Goal: Task Accomplishment & Management: Complete application form

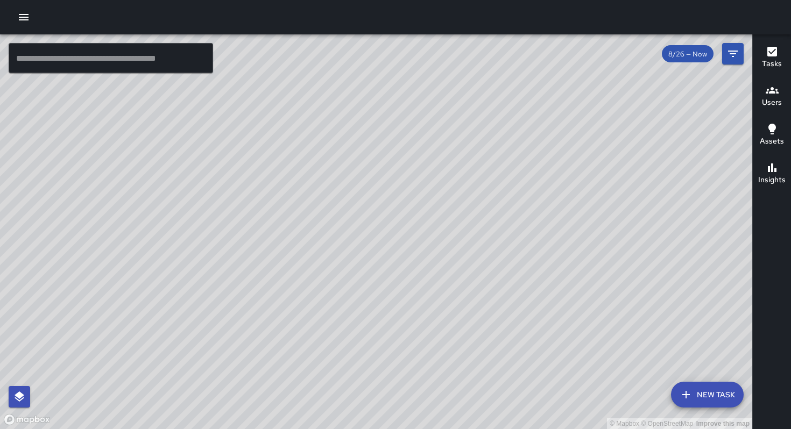
click at [767, 54] on icon "button" at bounding box center [772, 52] width 10 height 10
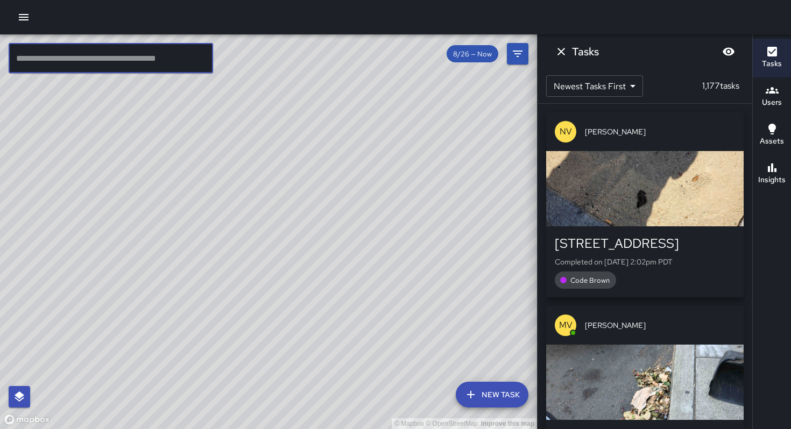
click at [141, 65] on input "text" at bounding box center [111, 58] width 204 height 30
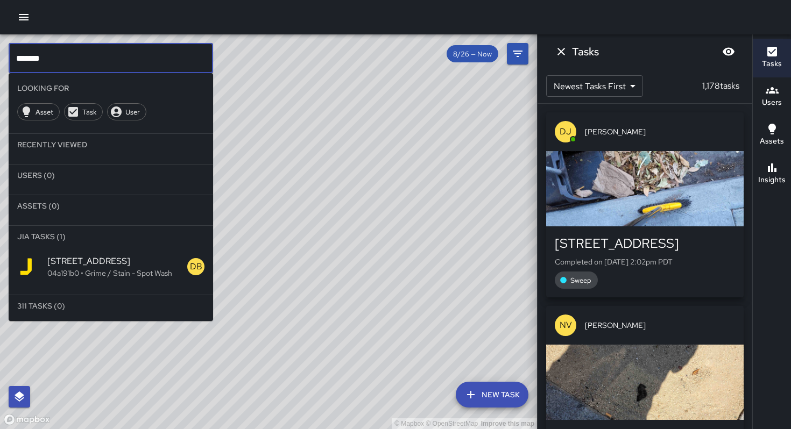
type input "*******"
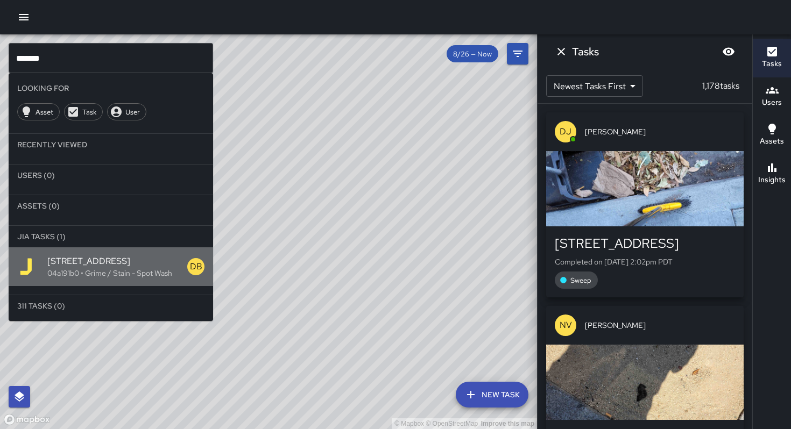
click at [75, 277] on p "04a191b0 • Grime / Stain - Spot Wash" at bounding box center [117, 273] width 140 height 11
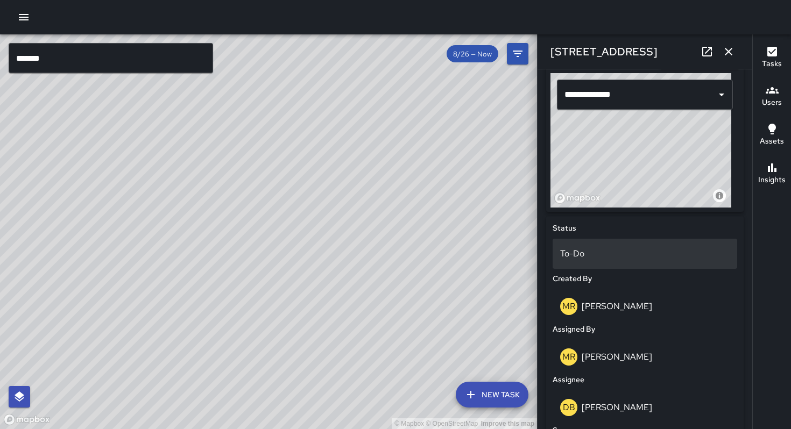
scroll to position [278, 0]
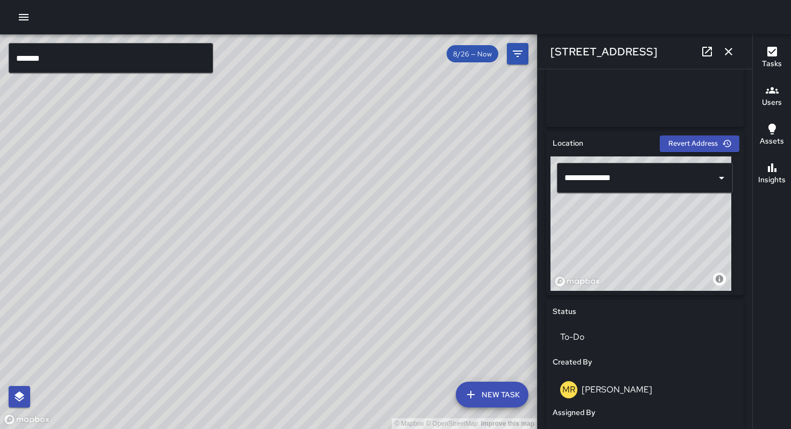
click at [303, 257] on div "© Mapbox © OpenStreetMap Improve this map DB DeAndre Barney 363 6th Street Crea…" at bounding box center [268, 231] width 537 height 395
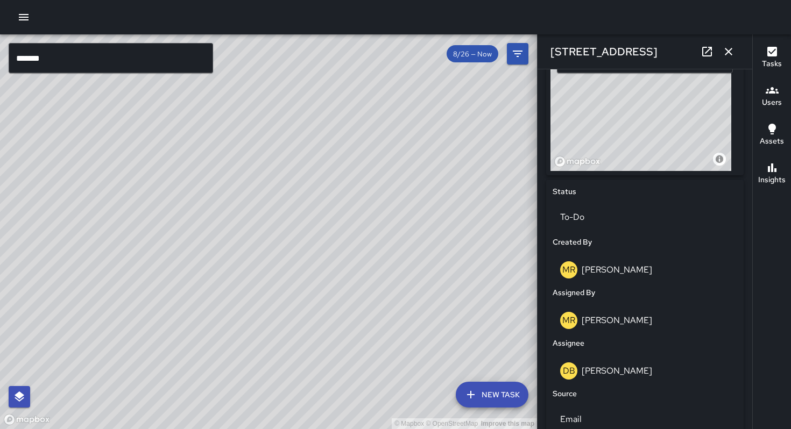
scroll to position [211, 0]
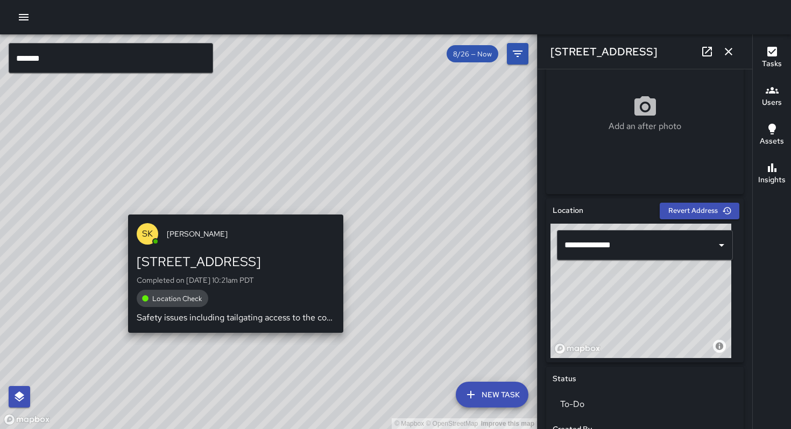
click at [232, 209] on div "© Mapbox © OpenStreetMap Improve this map SK SEAN KELLEY 349 6th Street Complet…" at bounding box center [268, 231] width 537 height 395
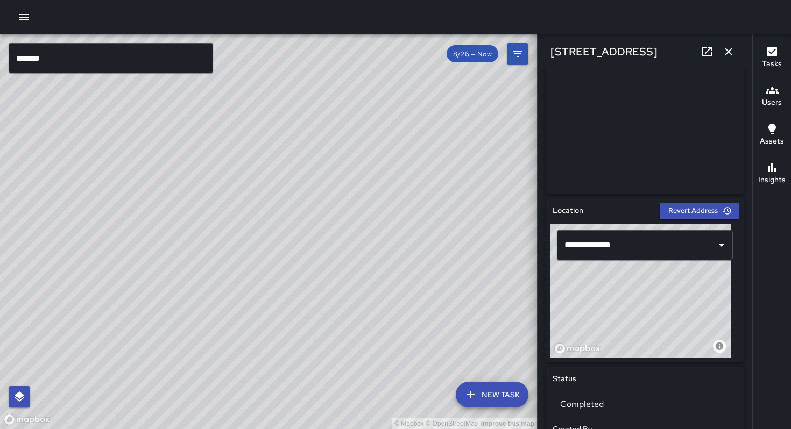
click at [705, 51] on icon at bounding box center [706, 51] width 13 height 13
click at [705, 53] on icon at bounding box center [706, 51] width 13 height 13
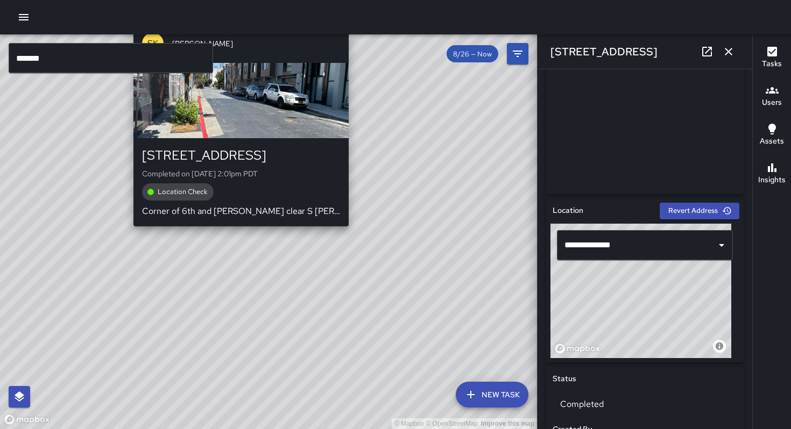
click at [235, 233] on div "© Mapbox © OpenStreetMap Improve this map SK SEAN KELLEY 349 6th Street Complet…" at bounding box center [268, 231] width 537 height 395
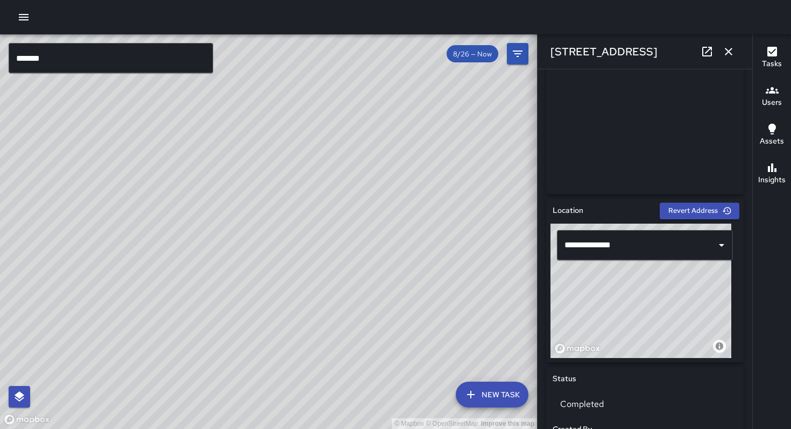
click at [706, 51] on icon at bounding box center [706, 51] width 13 height 13
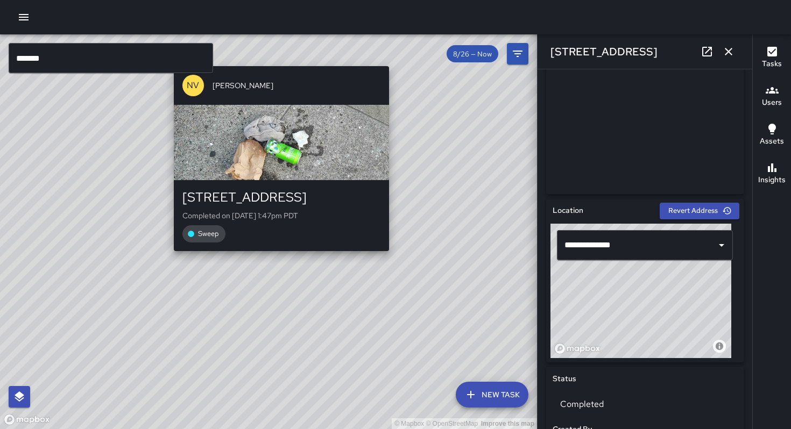
click at [277, 257] on div "© Mapbox © OpenStreetMap Improve this map NV Nicolas Vega 349 6th Street Comple…" at bounding box center [268, 231] width 537 height 395
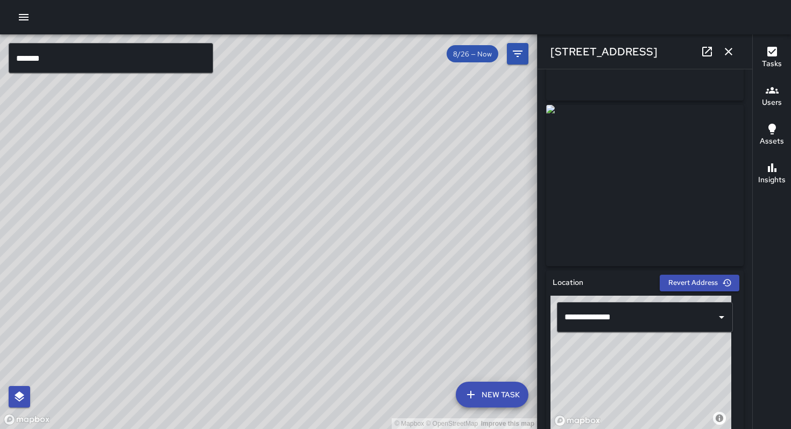
scroll to position [0, 0]
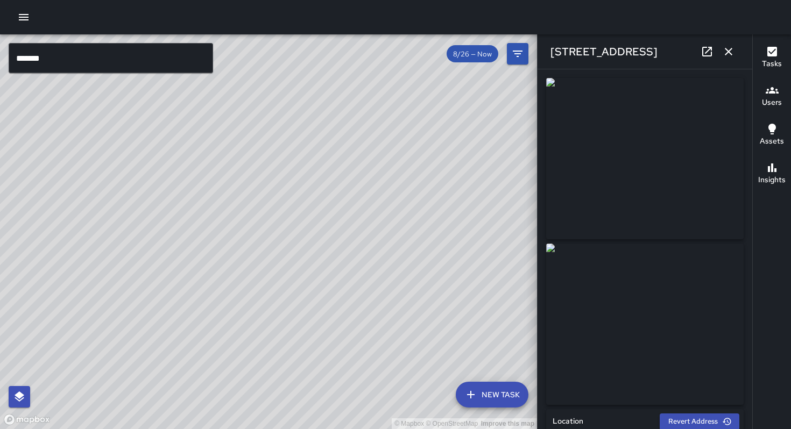
click at [360, 210] on div "© Mapbox © OpenStreetMap Improve this map KW Kenneth Ware 278 Clara Street Comp…" at bounding box center [268, 231] width 537 height 395
click at [231, 251] on div "© Mapbox © OpenStreetMap Improve this map SK SEAN KELLEY 363 6th Street Complet…" at bounding box center [268, 231] width 537 height 395
click at [705, 51] on icon at bounding box center [706, 51] width 13 height 13
drag, startPoint x: 233, startPoint y: 253, endPoint x: 393, endPoint y: 73, distance: 240.8
click at [394, 70] on div "© Mapbox © OpenStreetMap Improve this map" at bounding box center [268, 231] width 537 height 395
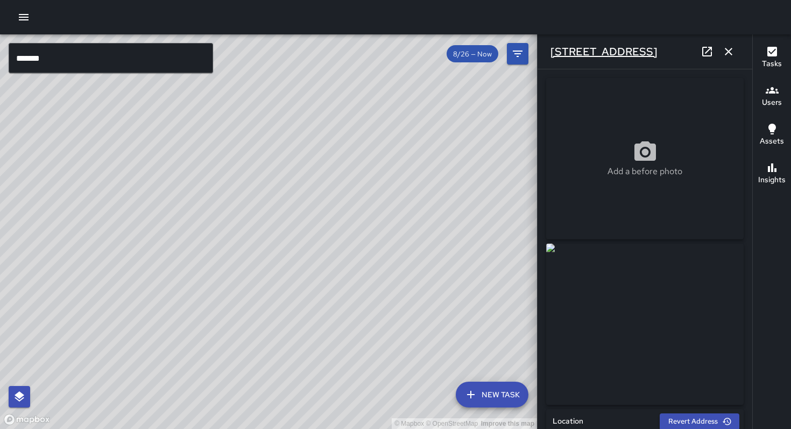
drag, startPoint x: 433, startPoint y: 184, endPoint x: 580, endPoint y: 60, distance: 192.3
click at [574, 61] on div "© Mapbox © OpenStreetMap Improve this map ******* ​ New Task 8/26 — Now Map Lay…" at bounding box center [395, 231] width 791 height 395
drag, startPoint x: 387, startPoint y: 191, endPoint x: 531, endPoint y: 13, distance: 229.1
click at [533, 10] on div "© Mapbox © OpenStreetMap Improve this map ******* ​ New Task 8/26 — Now Map Lay…" at bounding box center [395, 214] width 791 height 429
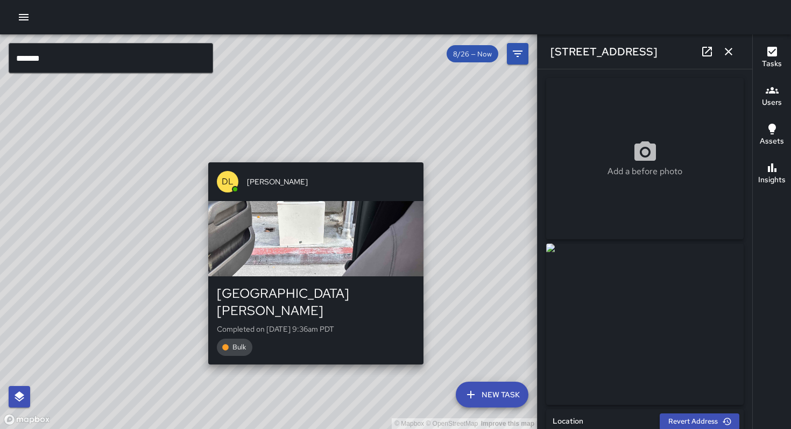
click at [311, 153] on div "© Mapbox © OpenStreetMap Improve this map DL David Lewis 1532 Harrison Street C…" at bounding box center [268, 231] width 537 height 395
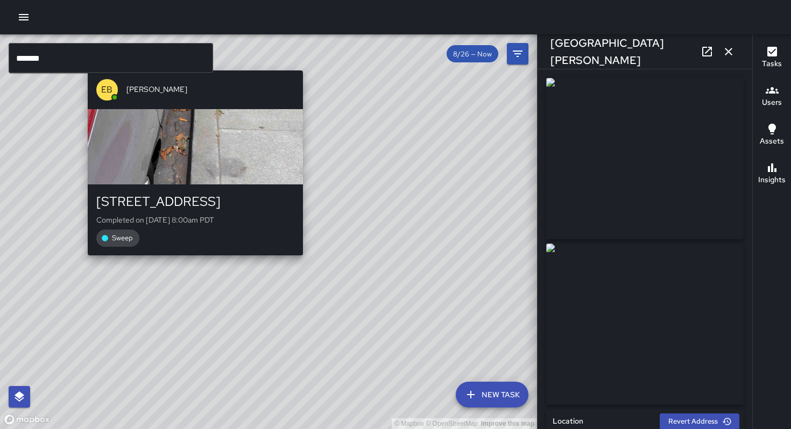
click at [187, 260] on div "© Mapbox © OpenStreetMap Improve this map EB Edwin Barillas 367 12th Street Com…" at bounding box center [268, 231] width 537 height 395
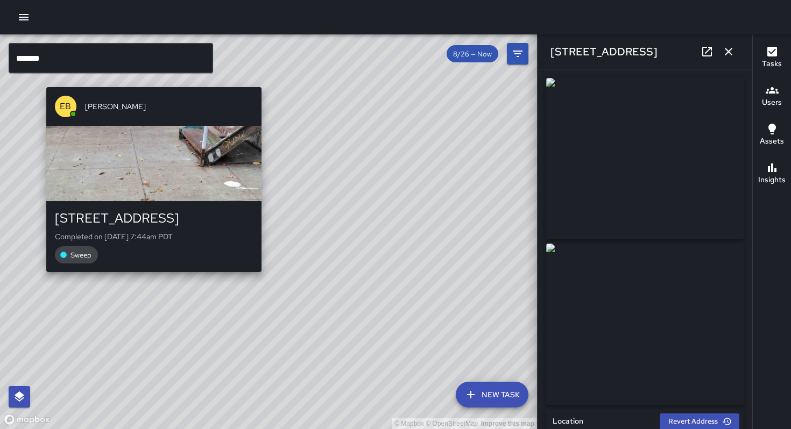
click at [142, 279] on div "© Mapbox © OpenStreetMap Improve this map EB Edwin Barillas 40 Isis Street Comp…" at bounding box center [268, 231] width 537 height 395
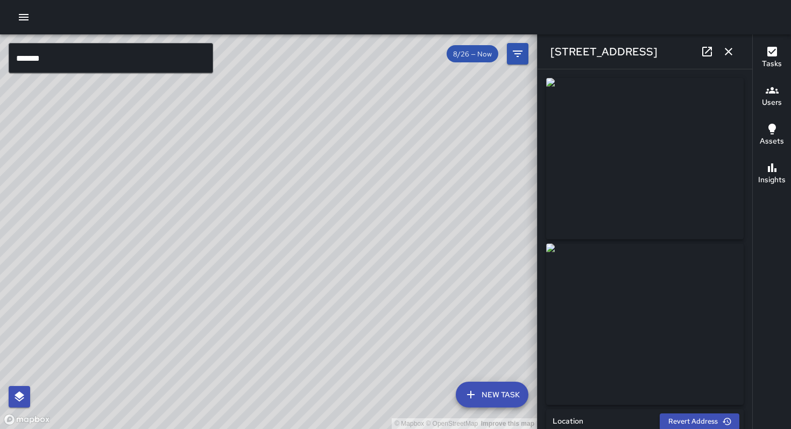
drag, startPoint x: 350, startPoint y: 294, endPoint x: 288, endPoint y: 354, distance: 86.3
click at [288, 354] on div "© Mapbox © OpenStreetMap Improve this map" at bounding box center [268, 231] width 537 height 395
click at [300, 274] on div "© Mapbox © OpenStreetMap Improve this map DB DeAndre Barney 43 Juniper Street C…" at bounding box center [268, 231] width 537 height 395
click at [705, 54] on icon at bounding box center [706, 51] width 13 height 13
click at [228, 197] on div "© Mapbox © OpenStreetMap Improve this map EB Edwin Barillas 40 Juniper Street C…" at bounding box center [268, 231] width 537 height 395
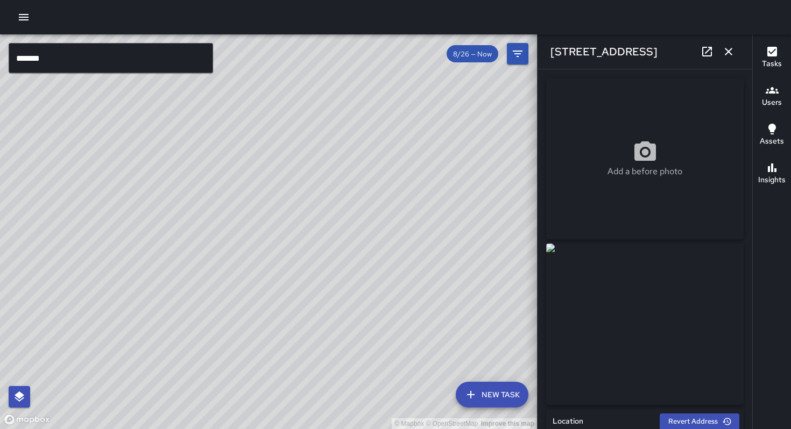
click at [706, 52] on icon at bounding box center [706, 51] width 13 height 13
click at [728, 53] on icon "button" at bounding box center [728, 51] width 13 height 13
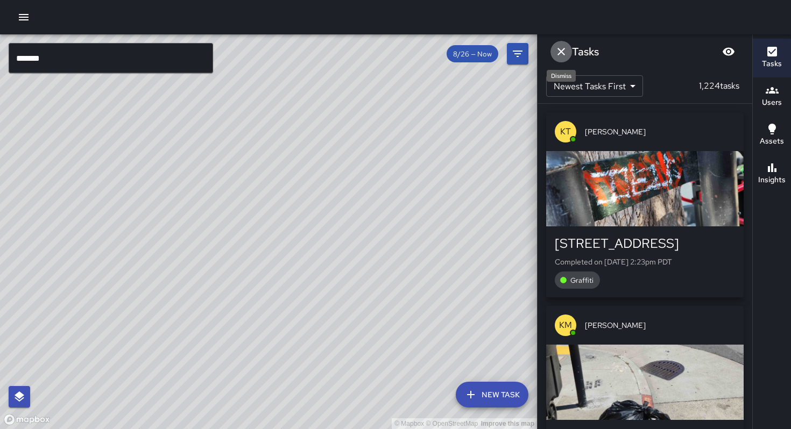
click at [562, 50] on icon "Dismiss" at bounding box center [561, 52] width 8 height 8
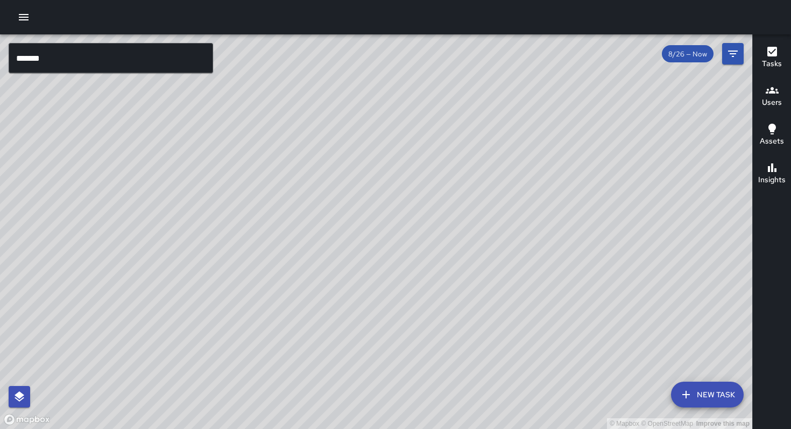
drag, startPoint x: 366, startPoint y: 190, endPoint x: 361, endPoint y: 268, distance: 77.6
click at [361, 268] on div "© Mapbox © OpenStreetMap Improve this map" at bounding box center [376, 231] width 752 height 395
drag, startPoint x: 414, startPoint y: 238, endPoint x: 394, endPoint y: 279, distance: 44.7
click at [394, 279] on div "© Mapbox © OpenStreetMap Improve this map" at bounding box center [376, 231] width 752 height 395
drag, startPoint x: 323, startPoint y: 204, endPoint x: 314, endPoint y: 268, distance: 64.0
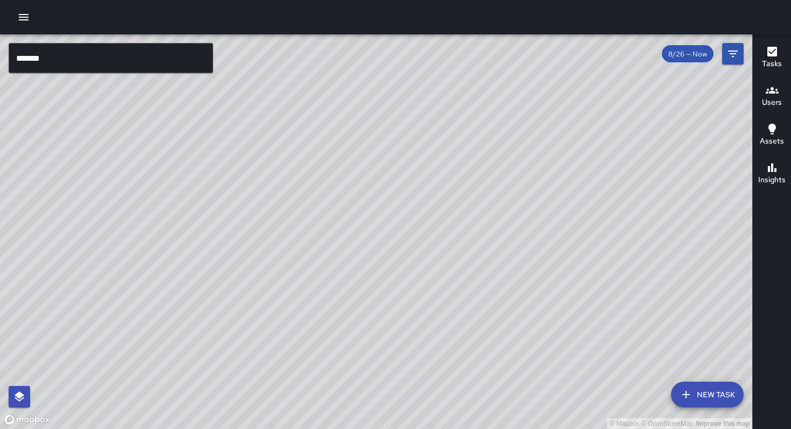
click at [314, 269] on div "© Mapbox © OpenStreetMap Improve this map" at bounding box center [376, 231] width 752 height 395
drag, startPoint x: 241, startPoint y: 238, endPoint x: 291, endPoint y: 247, distance: 51.3
click at [291, 247] on div "© Mapbox © OpenStreetMap Improve this map" at bounding box center [376, 231] width 752 height 395
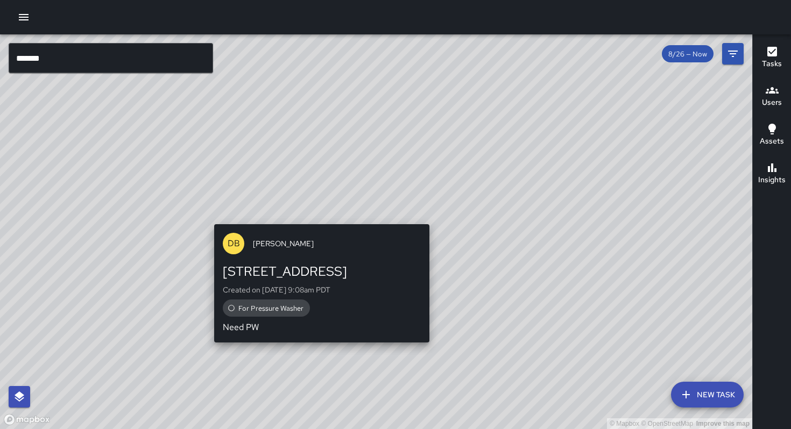
click at [318, 347] on div "© Mapbox © OpenStreetMap Improve this map DB DeAndre Barney 248 9th Street Crea…" at bounding box center [376, 231] width 752 height 395
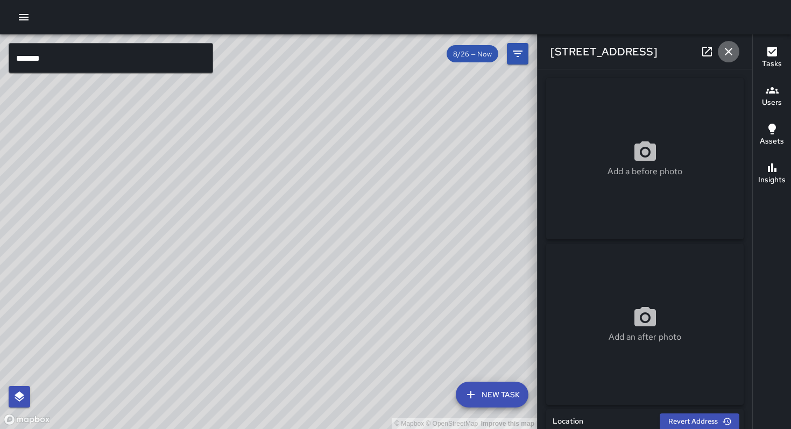
click at [729, 48] on icon "button" at bounding box center [728, 51] width 13 height 13
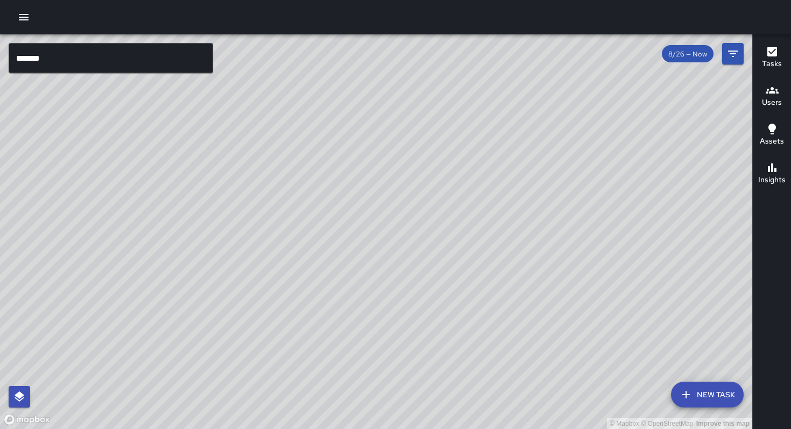
drag, startPoint x: 252, startPoint y: 225, endPoint x: 268, endPoint y: 342, distance: 117.9
click at [268, 350] on div "© Mapbox © OpenStreetMap Improve this map" at bounding box center [376, 231] width 752 height 395
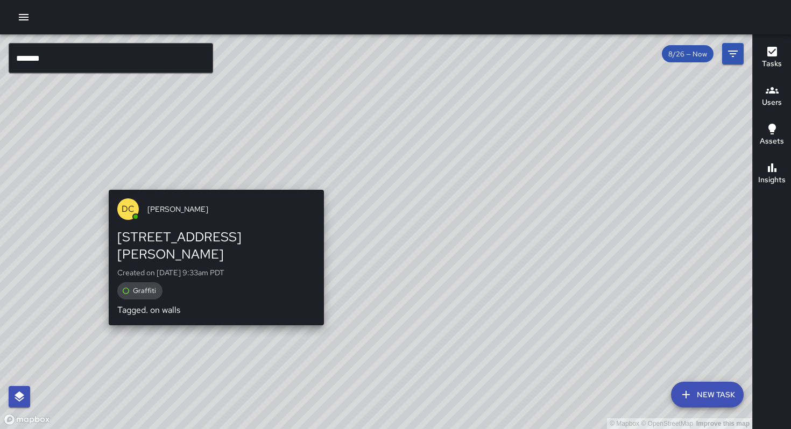
click at [103, 183] on div "© Mapbox © OpenStreetMap Improve this map DC Dago Cervantes 42 Washburn Street …" at bounding box center [376, 231] width 752 height 395
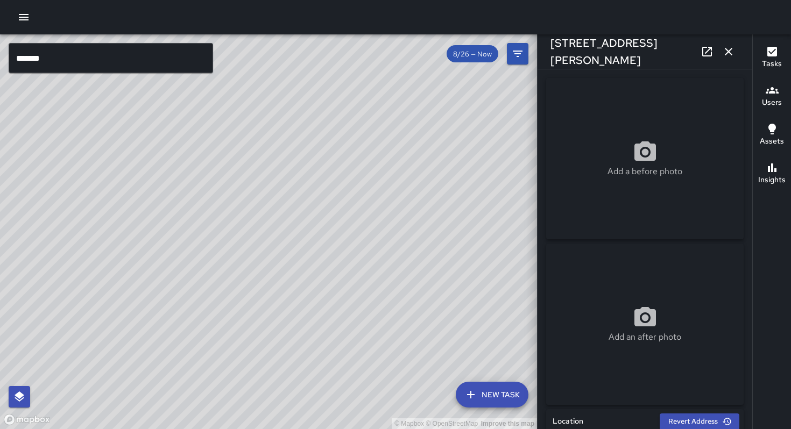
type input "**********"
click at [729, 54] on icon "button" at bounding box center [728, 51] width 13 height 13
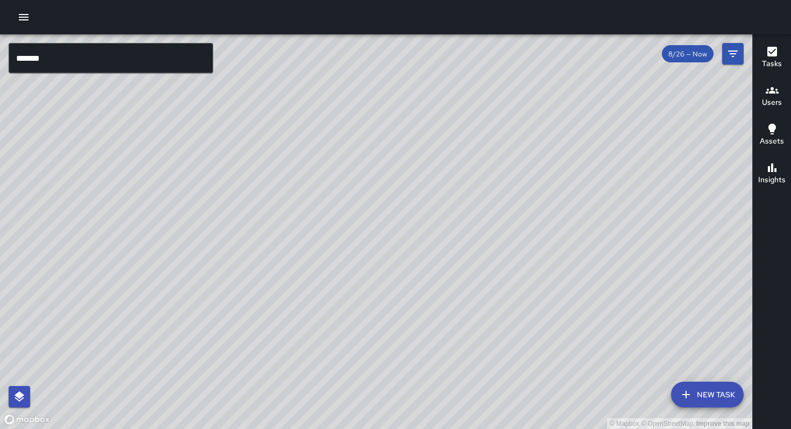
drag, startPoint x: 606, startPoint y: 181, endPoint x: 461, endPoint y: 288, distance: 180.4
click at [461, 288] on div "© Mapbox © OpenStreetMap Improve this map" at bounding box center [376, 231] width 752 height 395
drag, startPoint x: 382, startPoint y: 315, endPoint x: 463, endPoint y: 196, distance: 143.9
click at [462, 197] on div "© Mapbox © OpenStreetMap Improve this map" at bounding box center [376, 231] width 752 height 395
drag, startPoint x: 345, startPoint y: 303, endPoint x: 388, endPoint y: 164, distance: 145.1
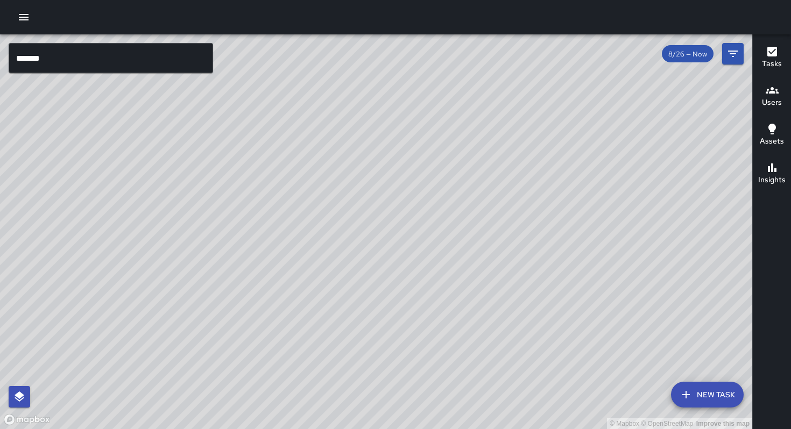
click at [386, 171] on div "© Mapbox © OpenStreetMap Improve this map" at bounding box center [376, 231] width 752 height 395
drag, startPoint x: 354, startPoint y: 261, endPoint x: 422, endPoint y: 156, distance: 124.6
click at [422, 156] on div "© Mapbox © OpenStreetMap Improve this map" at bounding box center [376, 231] width 752 height 395
drag, startPoint x: 348, startPoint y: 248, endPoint x: 372, endPoint y: 218, distance: 38.0
click at [371, 219] on div "© Mapbox © OpenStreetMap Improve this map" at bounding box center [376, 231] width 752 height 395
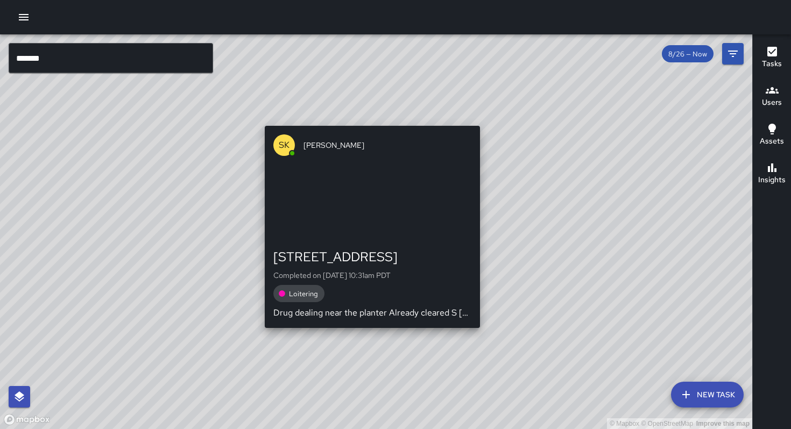
click at [366, 116] on div "© Mapbox © OpenStreetMap Improve this map SK SEAN KELLEY 160 10th Street Comple…" at bounding box center [376, 231] width 752 height 395
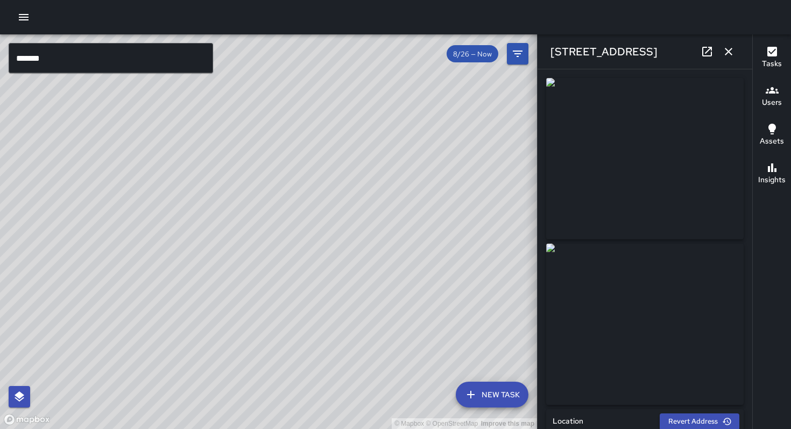
click at [701, 51] on icon at bounding box center [706, 51] width 13 height 13
click at [724, 52] on icon "button" at bounding box center [728, 51] width 13 height 13
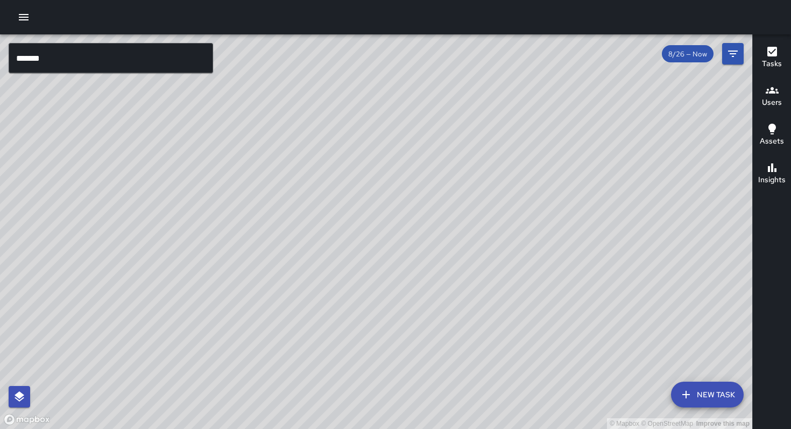
drag, startPoint x: 459, startPoint y: 195, endPoint x: 362, endPoint y: 281, distance: 129.5
click at [362, 281] on div "© Mapbox © OpenStreetMap Improve this map" at bounding box center [376, 231] width 752 height 395
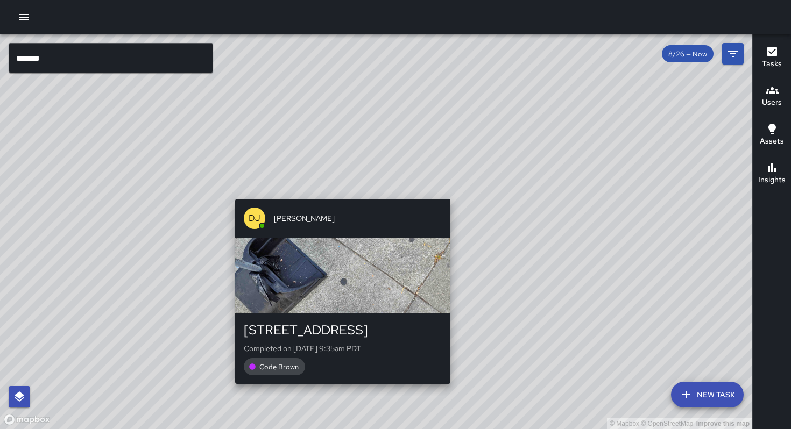
click at [337, 193] on div "© Mapbox © OpenStreetMap Improve this map DJ Davis Jones 49 Grace Street Comple…" at bounding box center [376, 231] width 752 height 395
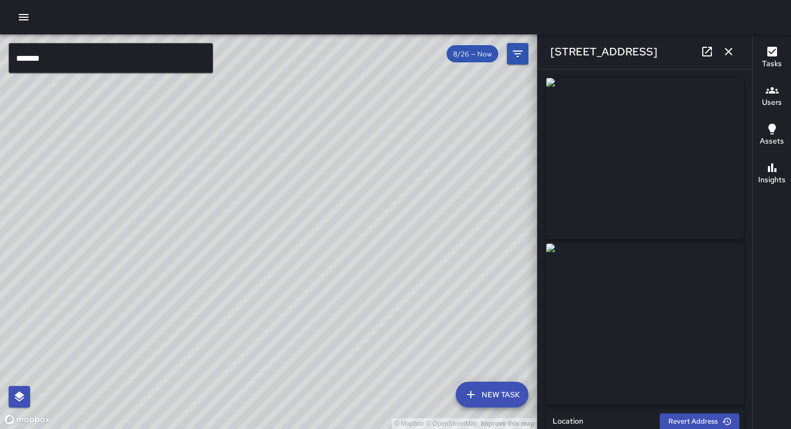
click at [297, 230] on div "© Mapbox © OpenStreetMap Improve this map DJ Davis Jones 55 Grace Street Comple…" at bounding box center [268, 231] width 537 height 395
click at [705, 46] on icon at bounding box center [706, 51] width 13 height 13
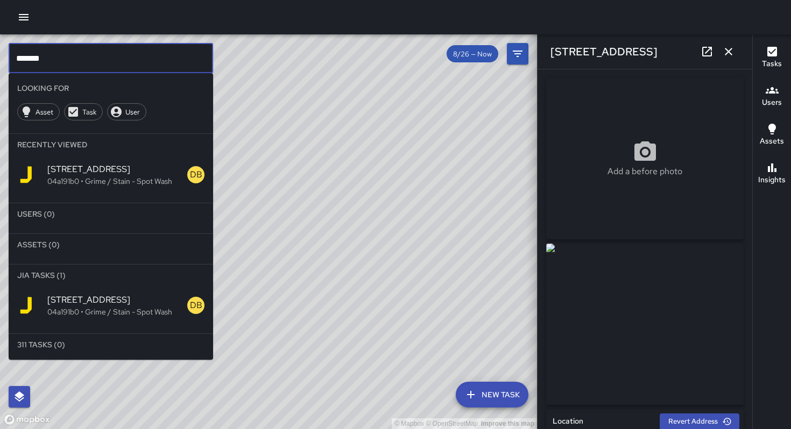
click at [120, 67] on input "*******" at bounding box center [111, 58] width 204 height 30
drag, startPoint x: 117, startPoint y: 66, endPoint x: 0, endPoint y: 52, distance: 118.0
click at [0, 52] on div "© Mapbox © OpenStreetMap Improve this map ******* ​ Looking For Asset Task User…" at bounding box center [268, 231] width 537 height 395
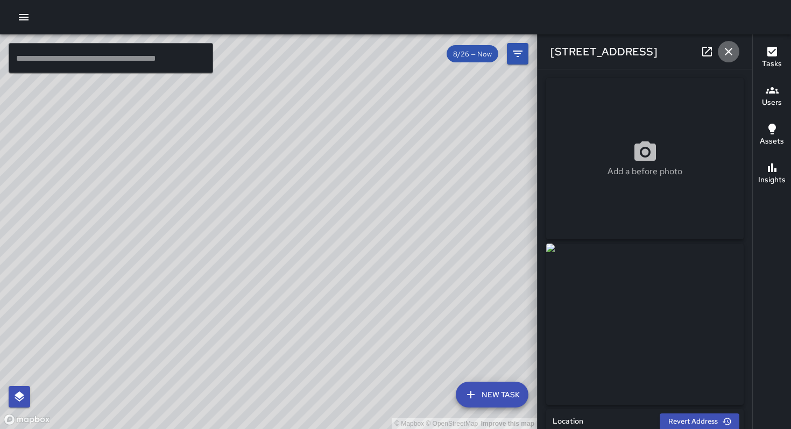
click at [726, 52] on icon "button" at bounding box center [728, 52] width 8 height 8
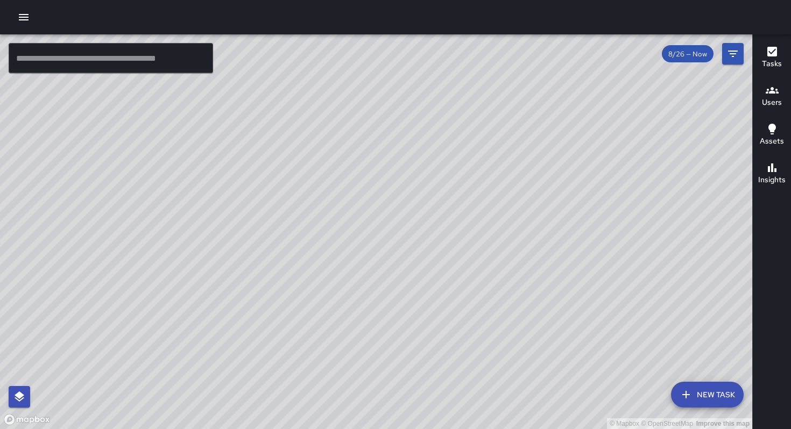
drag, startPoint x: 386, startPoint y: 237, endPoint x: 304, endPoint y: 290, distance: 97.6
click at [274, 314] on div "© Mapbox © OpenStreetMap Improve this map" at bounding box center [376, 231] width 752 height 395
drag, startPoint x: 374, startPoint y: 254, endPoint x: 322, endPoint y: 306, distance: 74.2
click at [264, 340] on div "© Mapbox © OpenStreetMap Improve this map" at bounding box center [376, 231] width 752 height 395
drag, startPoint x: 397, startPoint y: 275, endPoint x: 339, endPoint y: 295, distance: 61.4
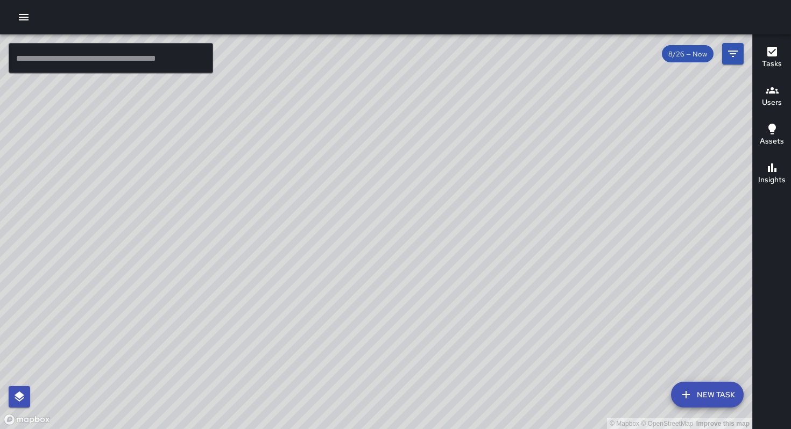
click at [326, 308] on div "© Mapbox © OpenStreetMap Improve this map" at bounding box center [376, 231] width 752 height 395
drag, startPoint x: 364, startPoint y: 288, endPoint x: 340, endPoint y: 276, distance: 25.7
click at [340, 276] on div "© Mapbox © OpenStreetMap Improve this map" at bounding box center [376, 231] width 752 height 395
drag, startPoint x: 419, startPoint y: 314, endPoint x: 390, endPoint y: 216, distance: 102.8
click at [391, 225] on div "© Mapbox © OpenStreetMap Improve this map" at bounding box center [376, 231] width 752 height 395
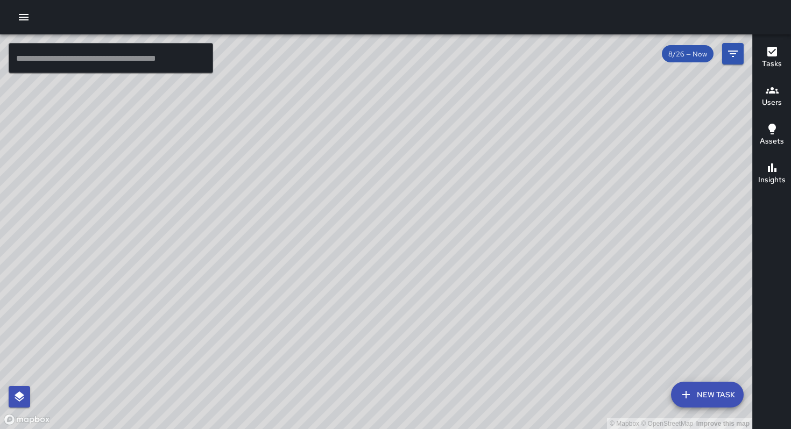
drag, startPoint x: 404, startPoint y: 283, endPoint x: 390, endPoint y: 237, distance: 48.3
click at [390, 237] on div "© Mapbox © OpenStreetMap Improve this map" at bounding box center [376, 231] width 752 height 395
drag, startPoint x: 460, startPoint y: 276, endPoint x: 437, endPoint y: 252, distance: 33.5
click at [437, 252] on div "© Mapbox © OpenStreetMap Improve this map" at bounding box center [376, 231] width 752 height 395
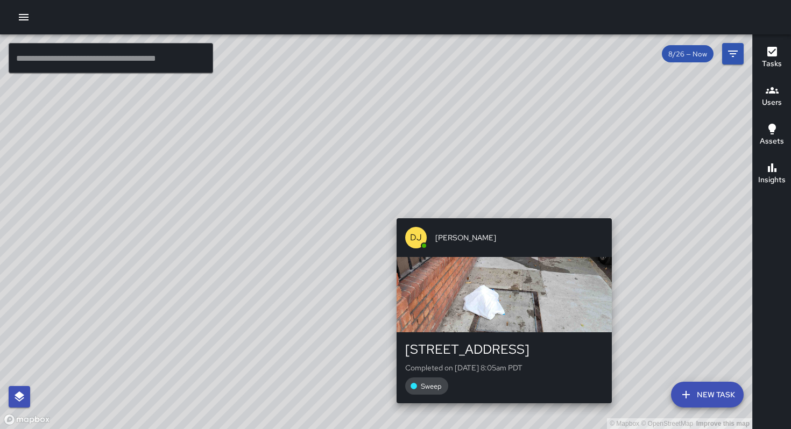
click at [497, 209] on div "© Mapbox © OpenStreetMap Improve this map DJ Davis Jones 260 8th Street Complet…" at bounding box center [376, 231] width 752 height 395
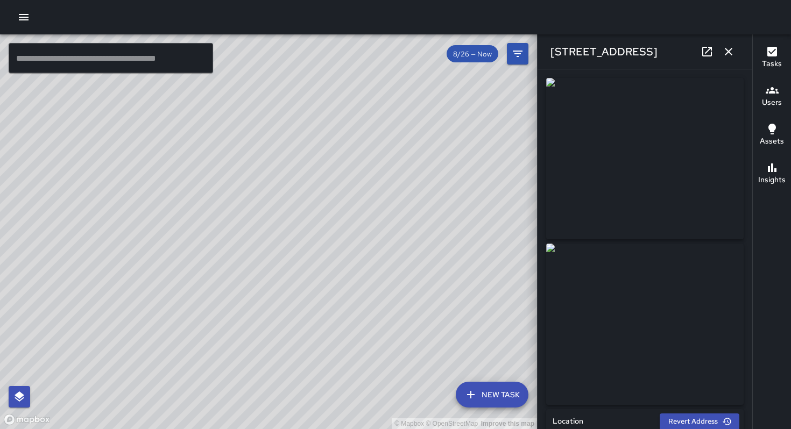
click at [274, 214] on div "© Mapbox © OpenStreetMap Improve this map EM Elimar Martinez 260 8th Street Com…" at bounding box center [268, 231] width 537 height 395
click at [264, 248] on div "© Mapbox © OpenStreetMap Improve this map DJ Davis Jones 260 8th Street Complet…" at bounding box center [268, 231] width 537 height 395
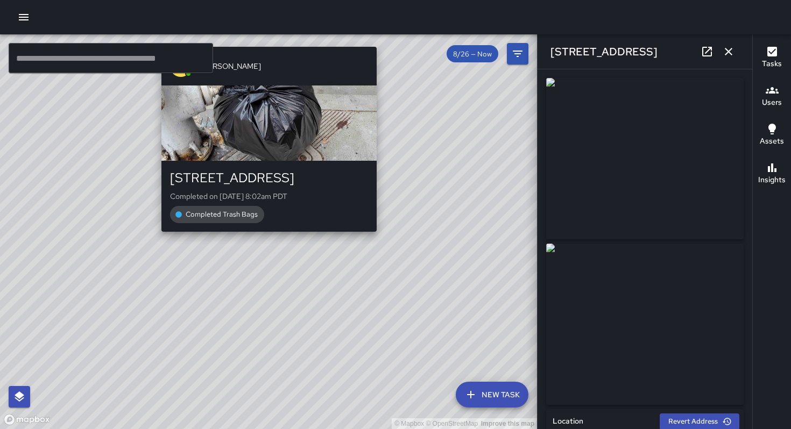
click at [263, 240] on div "© Mapbox © OpenStreetMap Improve this map DJ Davis Jones 260 8th Street Complet…" at bounding box center [268, 231] width 537 height 395
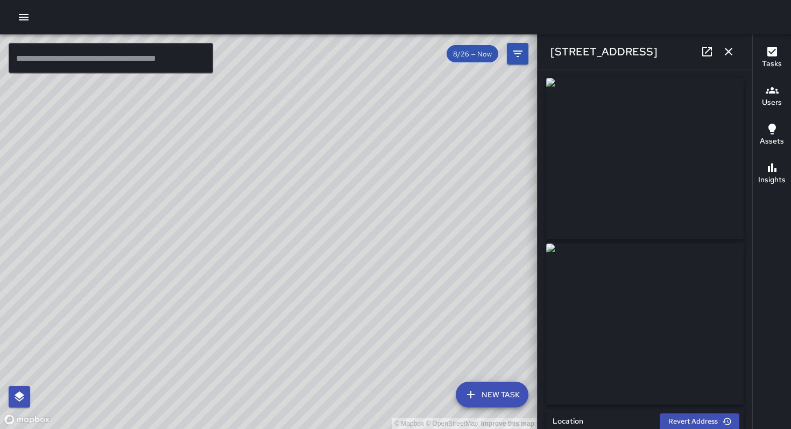
click at [265, 212] on div "© Mapbox © OpenStreetMap Improve this map DJ Davis Jones 260 8th Street Complet…" at bounding box center [268, 231] width 537 height 395
click at [364, 169] on div "© Mapbox © OpenStreetMap Improve this map WB Woodrow Blake 679 Clementina Stree…" at bounding box center [268, 231] width 537 height 395
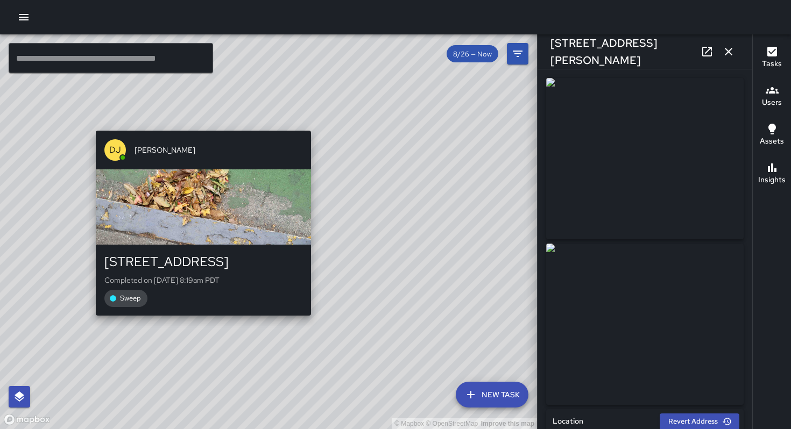
click at [201, 323] on div "© Mapbox © OpenStreetMap Improve this map DJ Davis Jones 290 8th Street Complet…" at bounding box center [268, 231] width 537 height 395
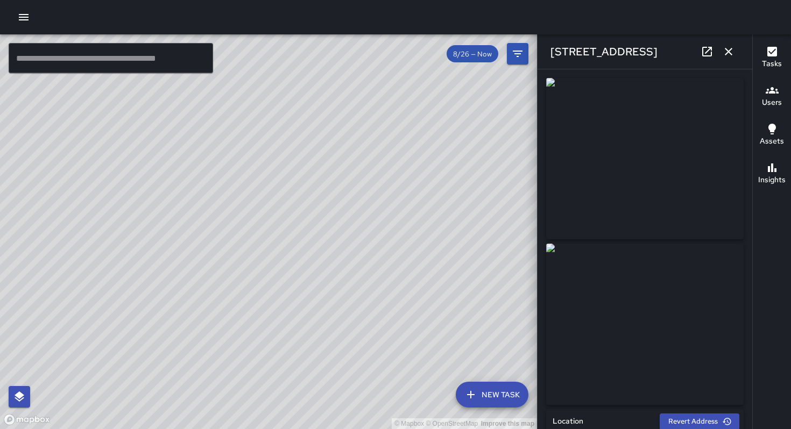
click at [147, 337] on div "© Mapbox © OpenStreetMap Improve this map" at bounding box center [268, 231] width 537 height 395
click at [144, 338] on div "© Mapbox © OpenStreetMap Improve this map DJ Davis Jones 752 Clementina Street …" at bounding box center [268, 231] width 537 height 395
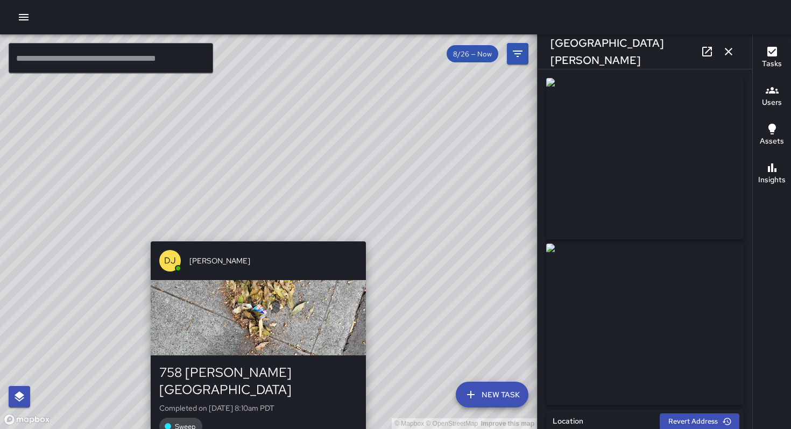
click at [252, 234] on div "© Mapbox © OpenStreetMap Improve this map DJ Davis Jones 758 Clementina Street …" at bounding box center [268, 231] width 537 height 395
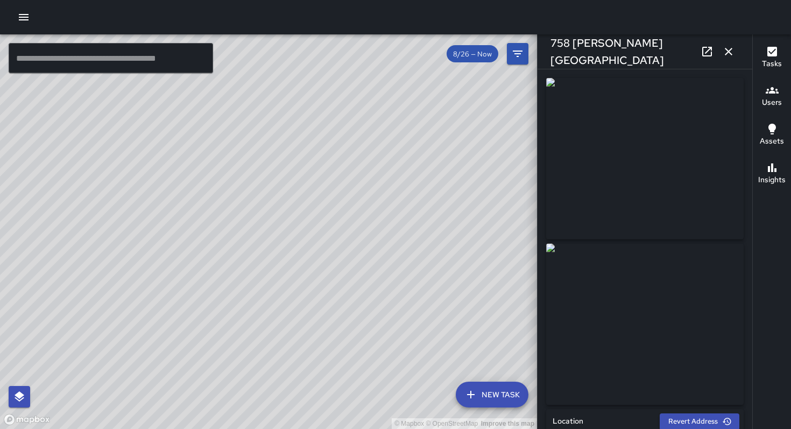
click at [175, 309] on div "© Mapbox © OpenStreetMap Improve this map DJ Davis Jones 255 9th Street Complet…" at bounding box center [268, 231] width 537 height 395
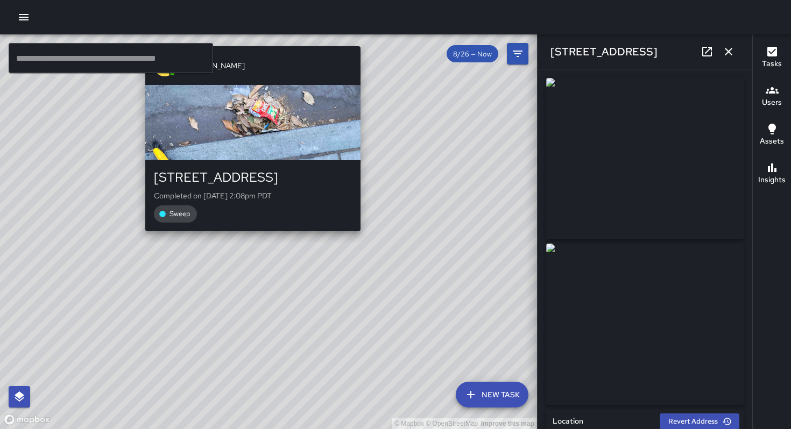
click at [249, 236] on div "© Mapbox © OpenStreetMap Improve this map DJ Davis Jones 252 9th Street Complet…" at bounding box center [268, 231] width 537 height 395
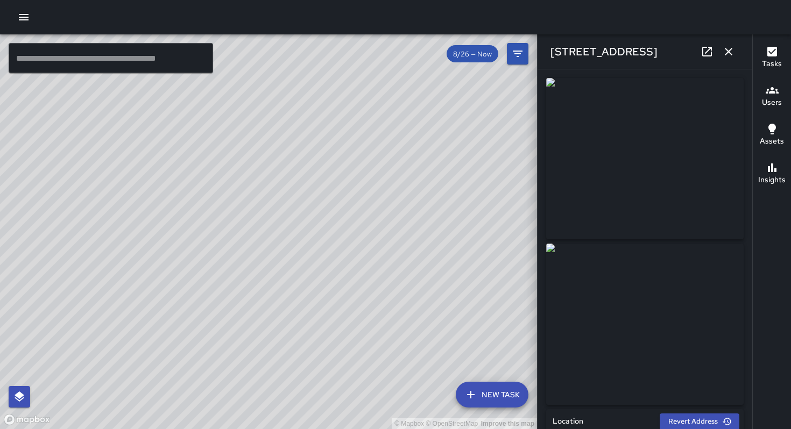
click at [294, 191] on div "© Mapbox © OpenStreetMap Improve this map DJ Davis Jones 251 9th Street Complet…" at bounding box center [268, 231] width 537 height 395
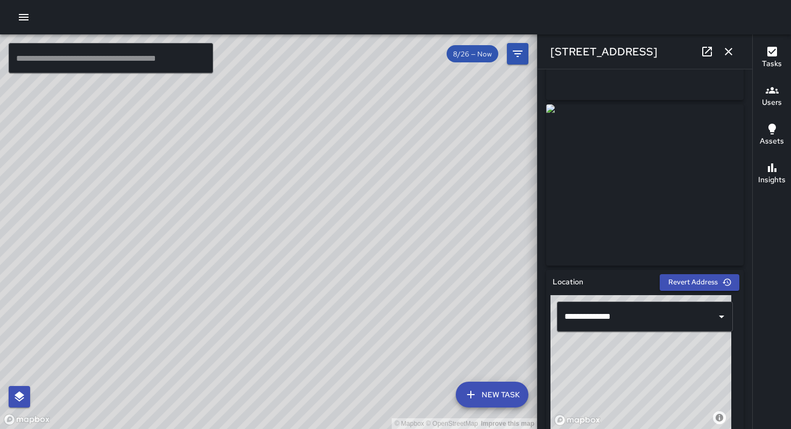
scroll to position [223, 0]
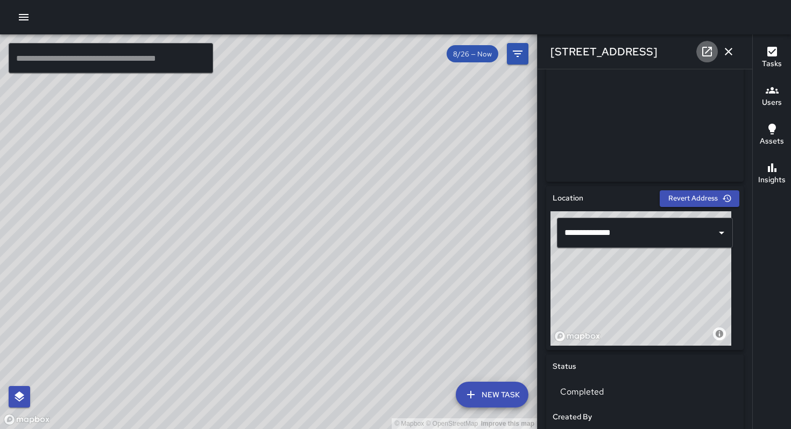
click at [710, 49] on icon at bounding box center [707, 52] width 10 height 10
click at [727, 52] on icon "button" at bounding box center [728, 52] width 8 height 8
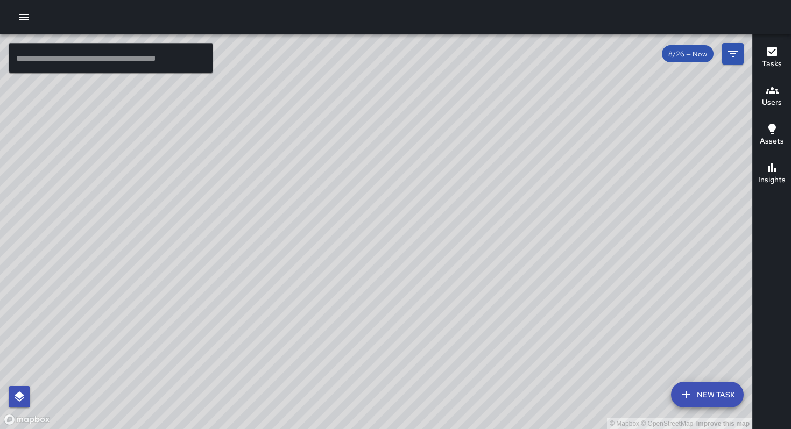
drag, startPoint x: 310, startPoint y: 224, endPoint x: 341, endPoint y: 315, distance: 95.8
click at [339, 328] on div "© Mapbox © OpenStreetMap Improve this map" at bounding box center [376, 231] width 752 height 395
drag, startPoint x: 351, startPoint y: 309, endPoint x: 360, endPoint y: 196, distance: 113.8
click at [360, 196] on div "© Mapbox © OpenStreetMap Improve this map" at bounding box center [376, 231] width 752 height 395
drag, startPoint x: 372, startPoint y: 212, endPoint x: 369, endPoint y: 174, distance: 38.9
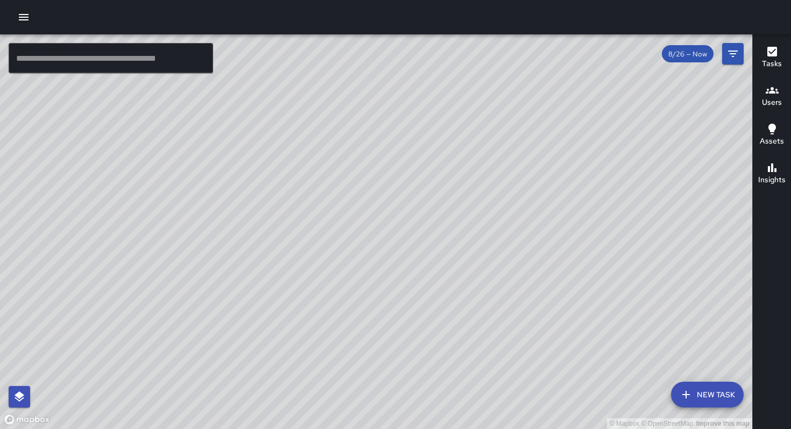
click at [369, 173] on div "© Mapbox © OpenStreetMap Improve this map" at bounding box center [376, 231] width 752 height 395
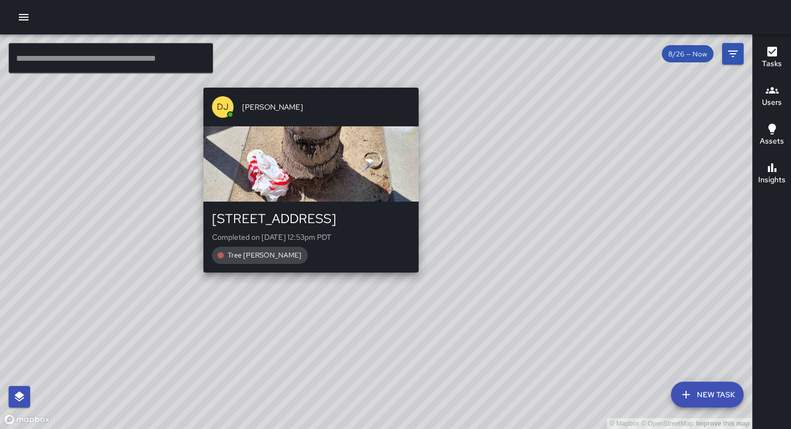
click at [304, 281] on div "© Mapbox © OpenStreetMap Improve this map DJ Davis Jones 44 Dore Street Complet…" at bounding box center [376, 231] width 752 height 395
click at [305, 279] on div "© Mapbox © OpenStreetMap Improve this map DJ Davis Jones 44 Dore Street Complet…" at bounding box center [376, 231] width 752 height 395
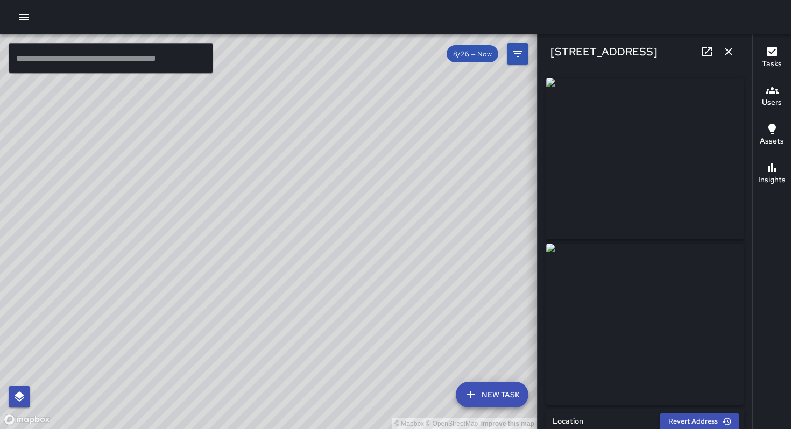
type input "**********"
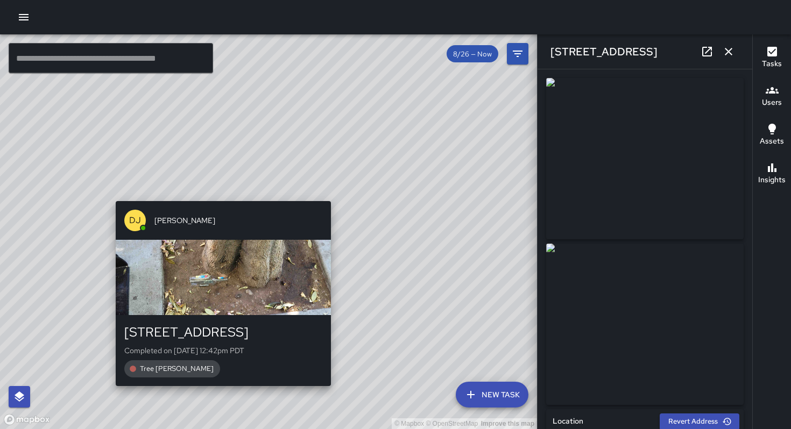
click at [219, 195] on div "© Mapbox © OpenStreetMap Improve this map DJ Davis Jones 30 Dore Street Complet…" at bounding box center [268, 231] width 537 height 395
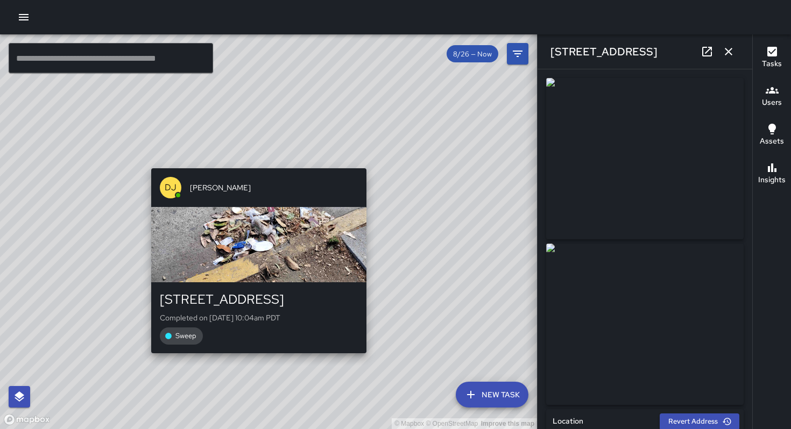
click at [369, 161] on div "© Mapbox © OpenStreetMap Improve this map DJ Davis Jones 230 9th Street Complet…" at bounding box center [268, 231] width 537 height 395
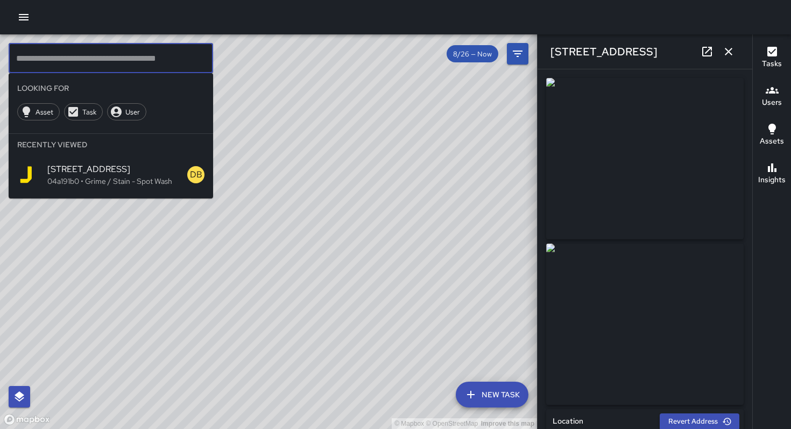
click at [116, 54] on input "text" at bounding box center [111, 58] width 204 height 30
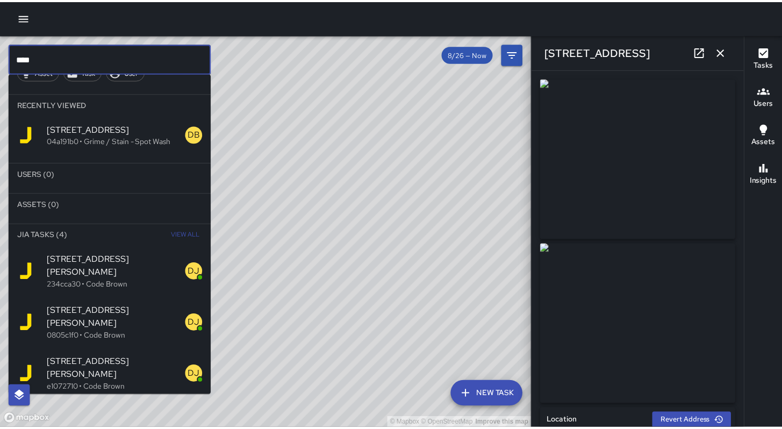
scroll to position [41, 0]
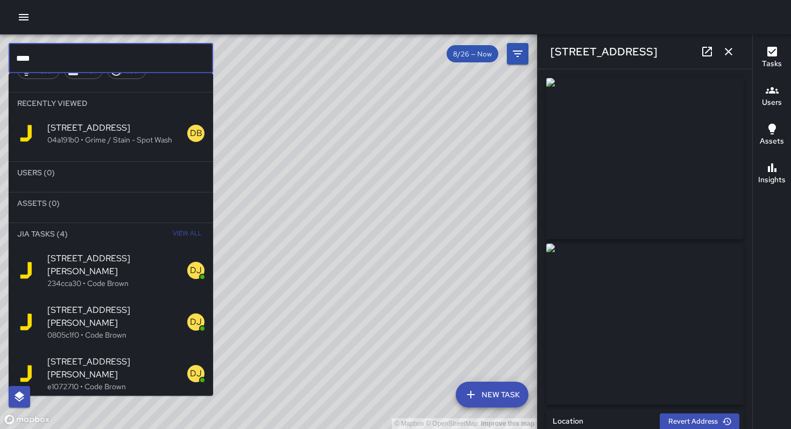
type input "****"
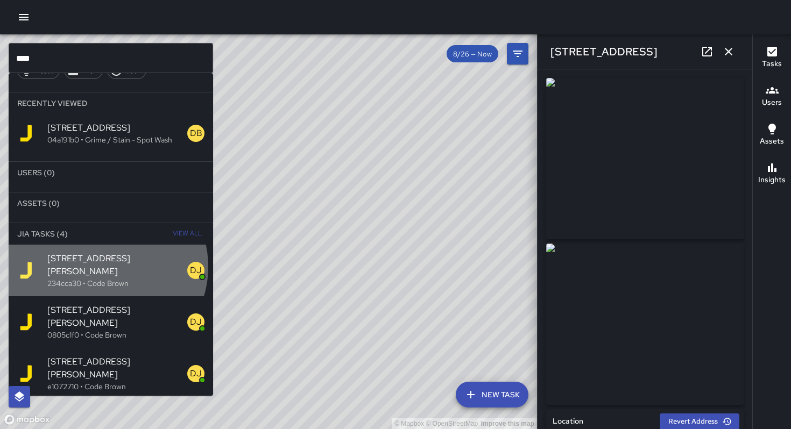
click at [105, 278] on p "234cca30 • Code Brown" at bounding box center [117, 283] width 140 height 11
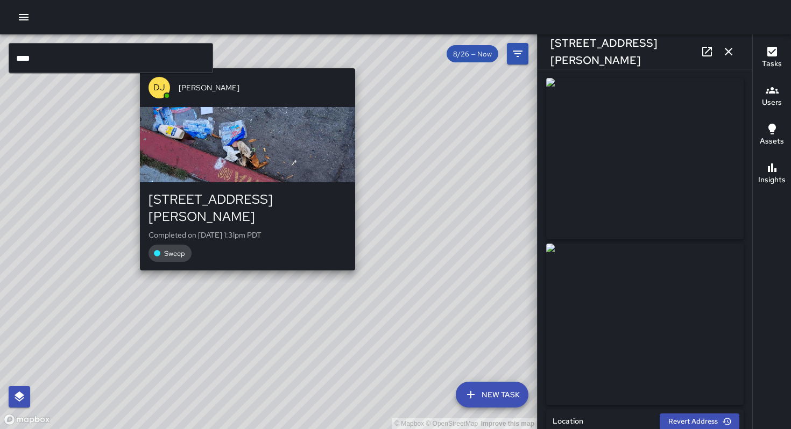
click at [246, 258] on div "© Mapbox © OpenStreetMap Improve this map DJ Davis Jones 1345 Howard Street Com…" at bounding box center [268, 231] width 537 height 395
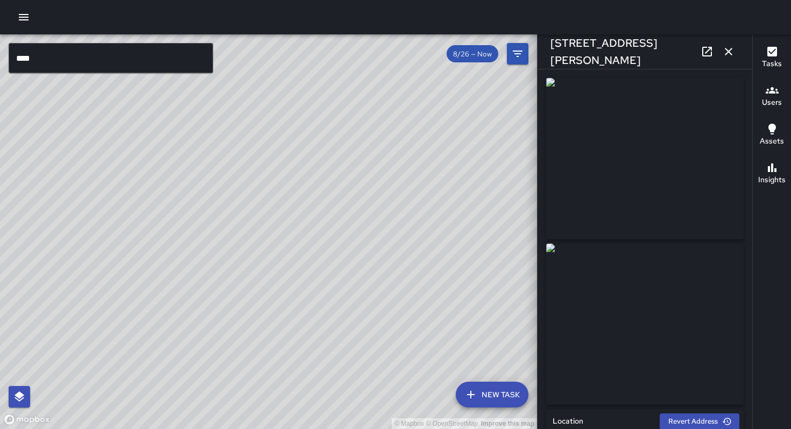
click at [296, 205] on div "© Mapbox © OpenStreetMap Improve this map DJ Davis Jones 1331 Howard Street Com…" at bounding box center [268, 231] width 537 height 395
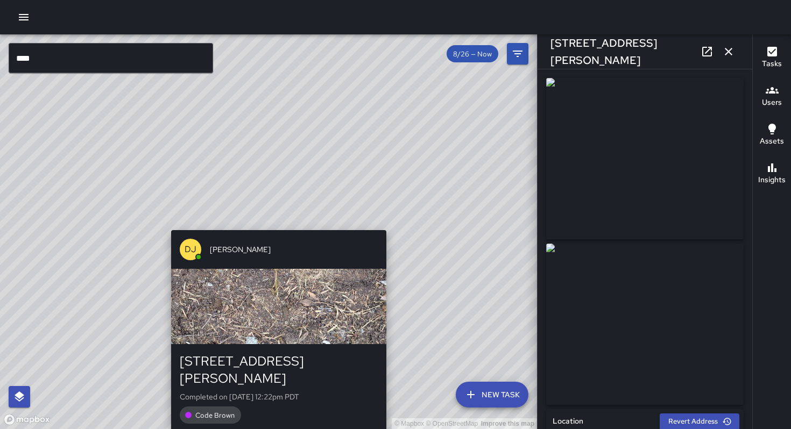
click at [276, 223] on div "© Mapbox © OpenStreetMap Improve this map DJ Davis Jones 1331 Howard Street Com…" at bounding box center [268, 231] width 537 height 395
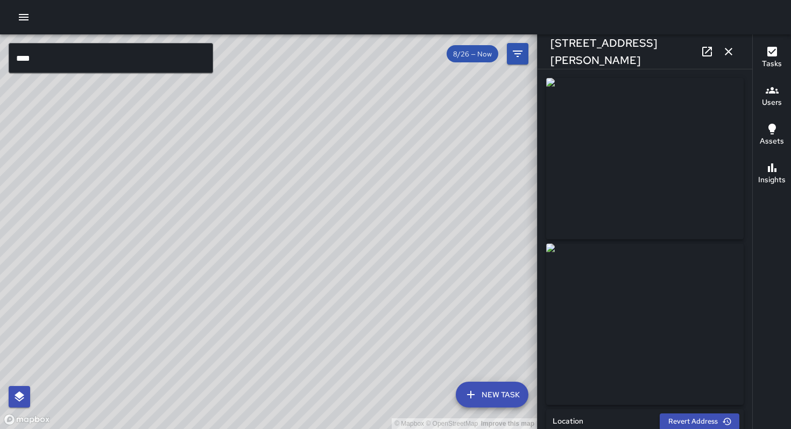
click at [210, 226] on div "© Mapbox © OpenStreetMap Improve this map" at bounding box center [268, 231] width 537 height 395
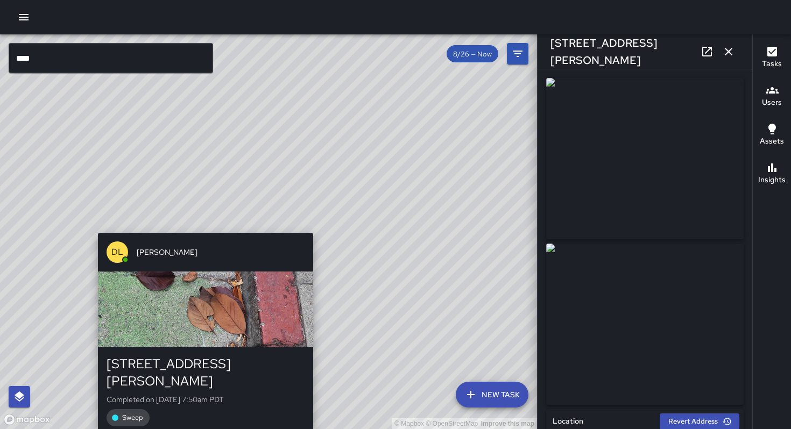
click at [205, 226] on div "© Mapbox © OpenStreetMap Improve this map DL Damariye Lewis 1330 Howard Street …" at bounding box center [268, 231] width 537 height 395
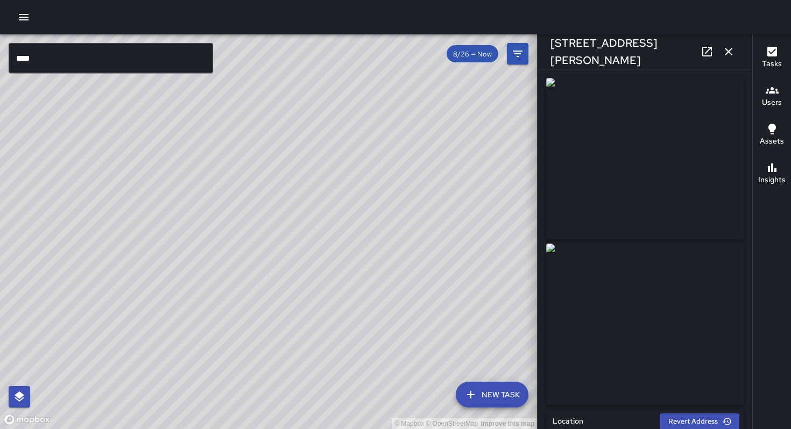
click at [206, 260] on div "© Mapbox © OpenStreetMap Improve this map DL Damariye Lewis 1380 Howard Street …" at bounding box center [268, 231] width 537 height 395
type input "**********"
click at [311, 224] on div "© Mapbox © OpenStreetMap Improve this map DL Damariye Lewis 1330 Howard Street …" at bounding box center [268, 231] width 537 height 395
click at [707, 50] on icon at bounding box center [707, 52] width 10 height 10
click at [294, 209] on div "© Mapbox © OpenStreetMap Improve this map" at bounding box center [268, 231] width 537 height 395
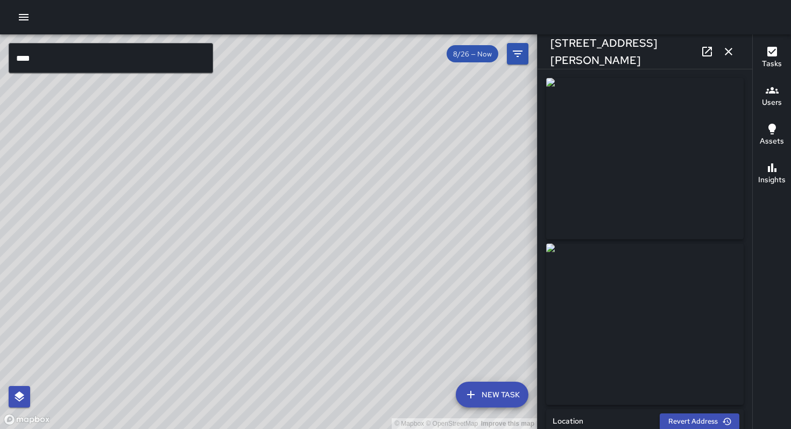
click at [289, 210] on div "© Mapbox © OpenStreetMap Improve this map DL Damariye Lewis 1330 Howard Street …" at bounding box center [268, 231] width 537 height 395
click at [703, 54] on icon at bounding box center [706, 51] width 13 height 13
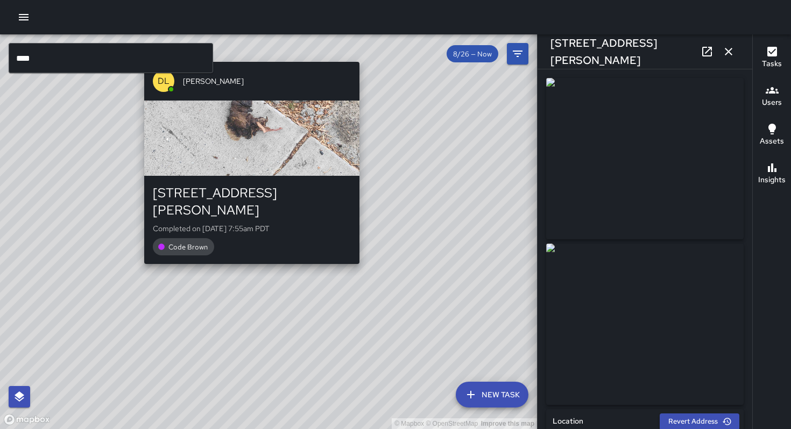
click at [247, 256] on div "© Mapbox © OpenStreetMap Improve this map DL Damariye Lewis 1330 Howard Street …" at bounding box center [268, 231] width 537 height 395
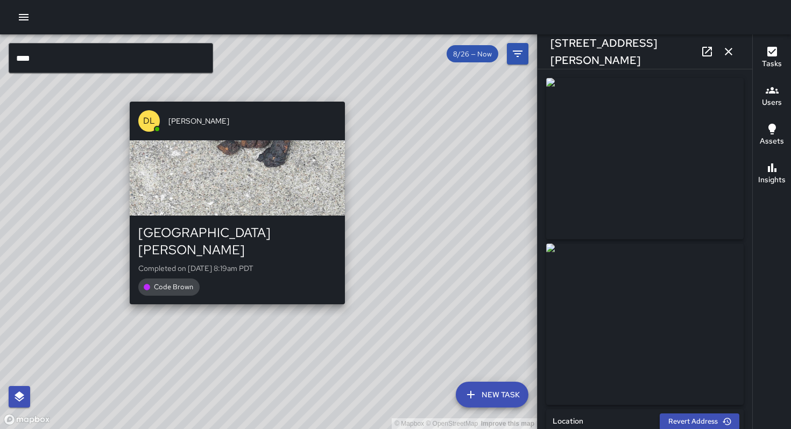
click at [234, 294] on div "© Mapbox © OpenStreetMap Improve this map DL Damariye Lewis 1375 Howard Street …" at bounding box center [268, 231] width 537 height 395
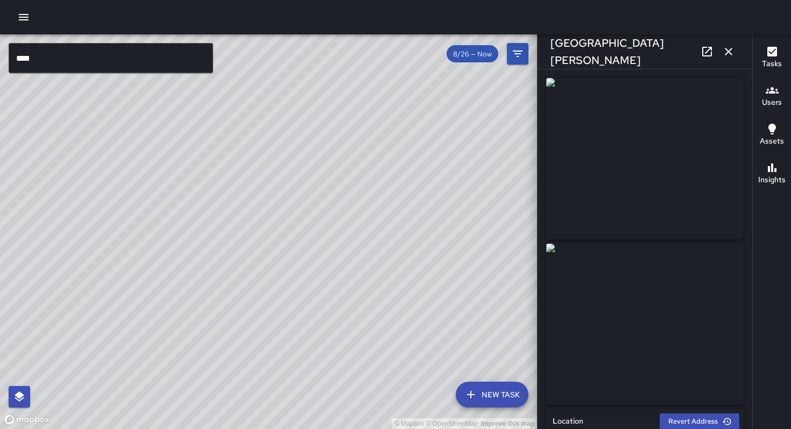
drag, startPoint x: 387, startPoint y: 303, endPoint x: 352, endPoint y: 353, distance: 60.6
click at [353, 354] on div "© Mapbox © OpenStreetMap Improve this map" at bounding box center [268, 231] width 537 height 395
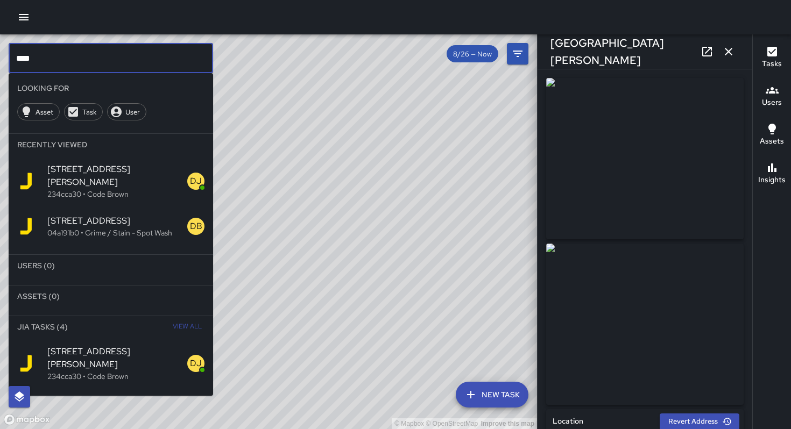
drag, startPoint x: 46, startPoint y: 58, endPoint x: 0, endPoint y: 49, distance: 46.5
click at [0, 49] on div "© Mapbox © OpenStreetMap Improve this map **** ​ Looking For Asset Task User Re…" at bounding box center [268, 231] width 537 height 395
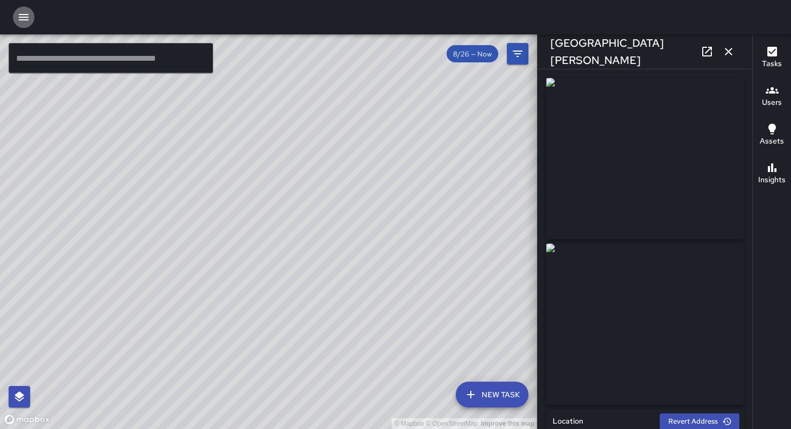
click at [30, 20] on button "button" at bounding box center [24, 17] width 22 height 22
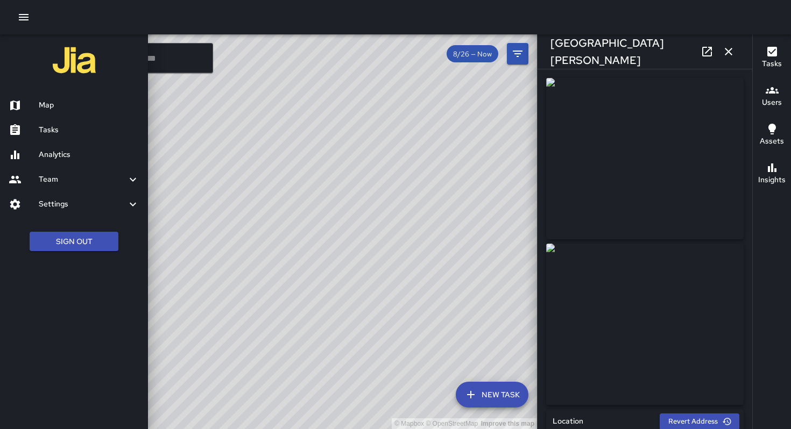
click at [52, 105] on h6 "Map" at bounding box center [89, 105] width 101 height 12
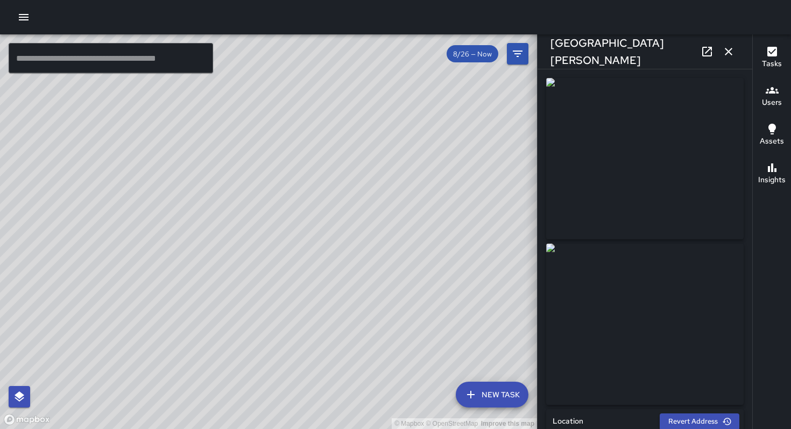
click at [28, 20] on icon "button" at bounding box center [24, 17] width 10 height 6
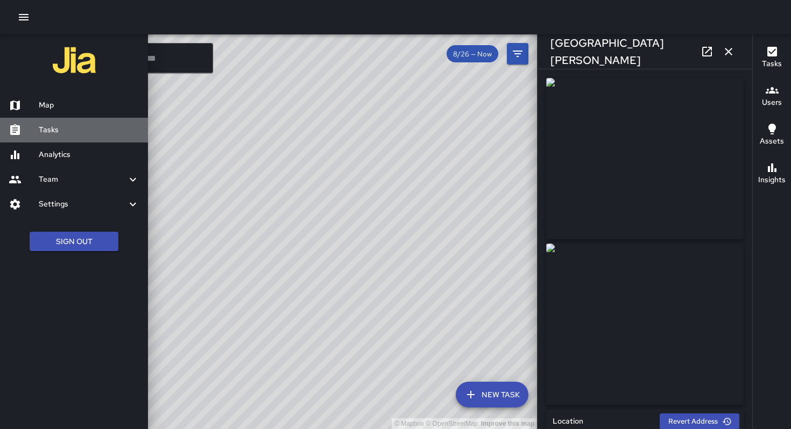
click at [46, 134] on h6 "Tasks" at bounding box center [89, 130] width 101 height 12
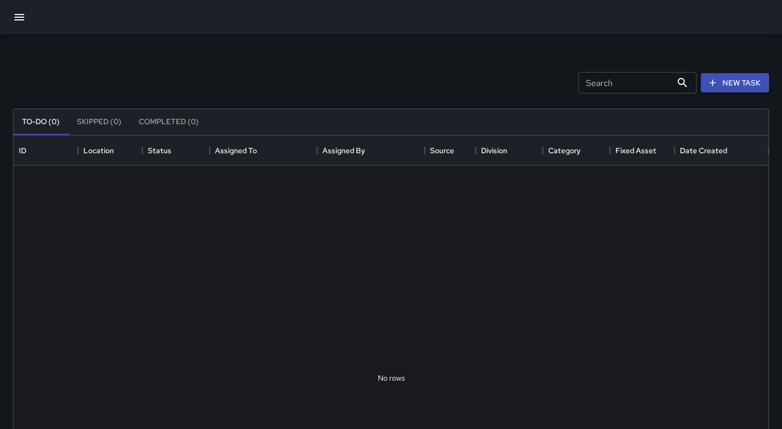
scroll to position [447, 748]
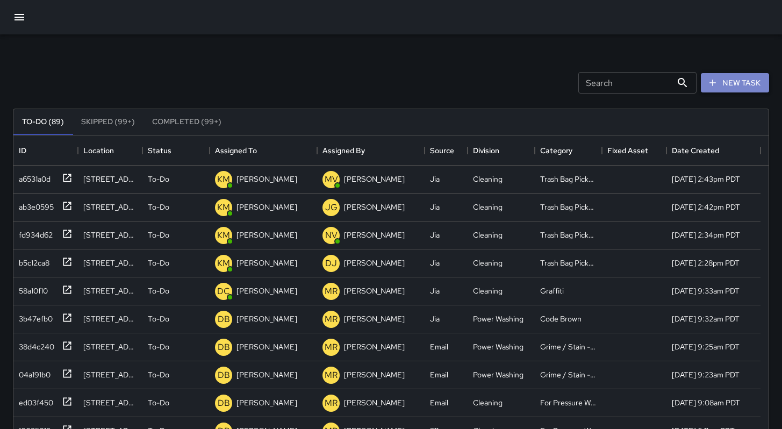
click at [721, 85] on button "New Task" at bounding box center [735, 83] width 68 height 20
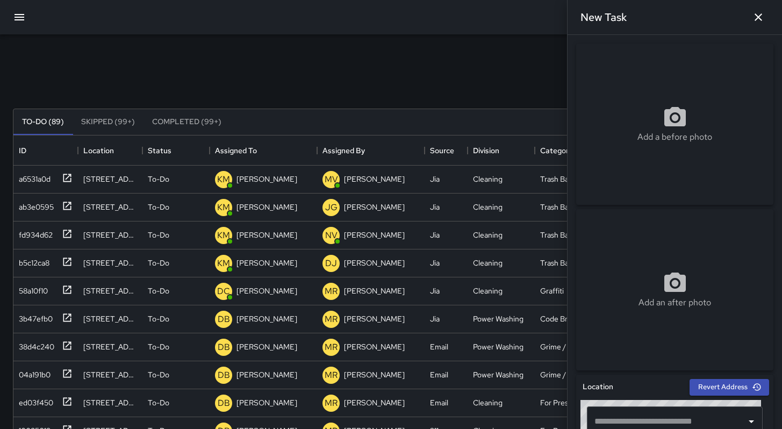
click at [686, 422] on input "text" at bounding box center [667, 421] width 150 height 20
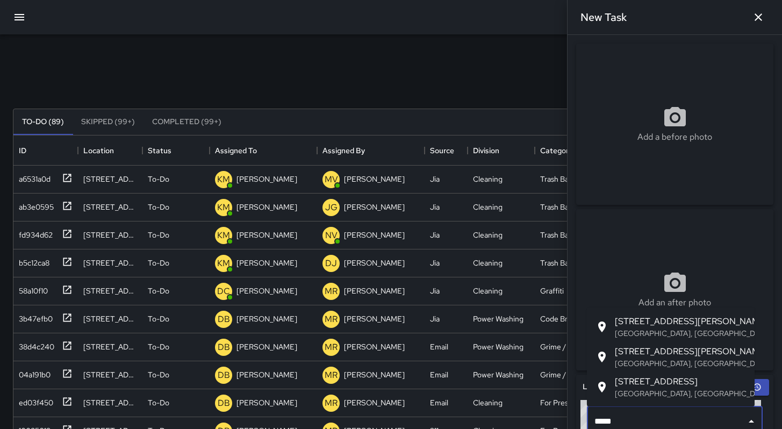
click at [700, 357] on span "1331 Howard Street" at bounding box center [680, 351] width 131 height 13
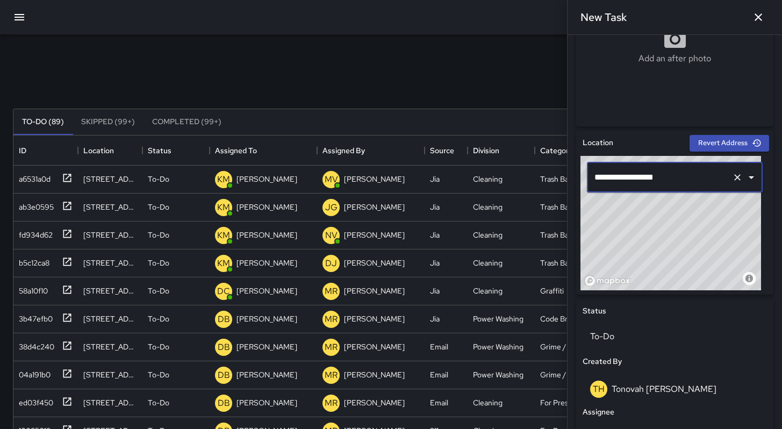
scroll to position [495, 0]
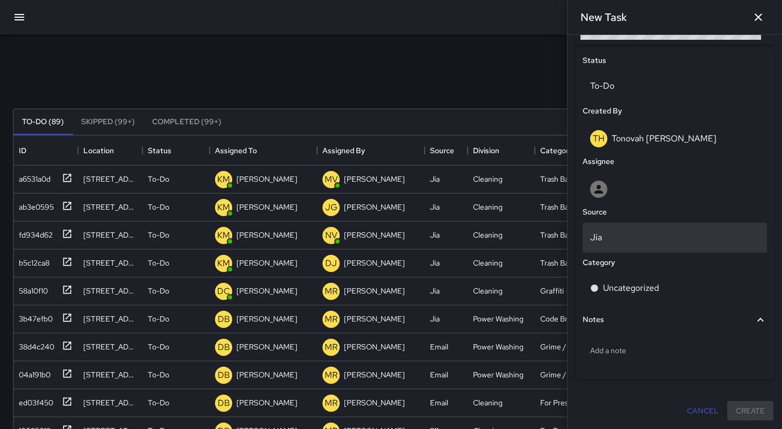
type input "**********"
click at [635, 239] on p "Jia" at bounding box center [674, 237] width 169 height 13
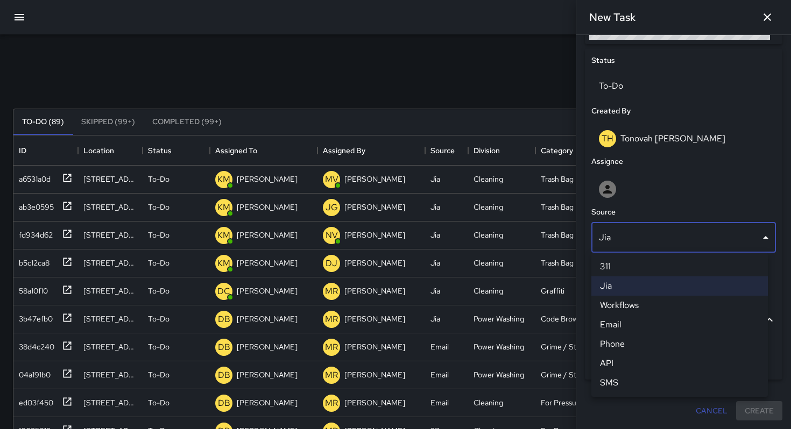
click at [630, 327] on li "Email" at bounding box center [679, 324] width 176 height 19
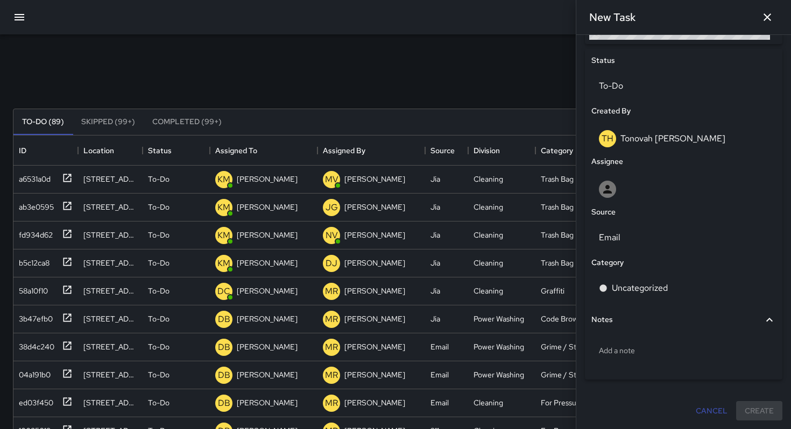
scroll to position [9, 9]
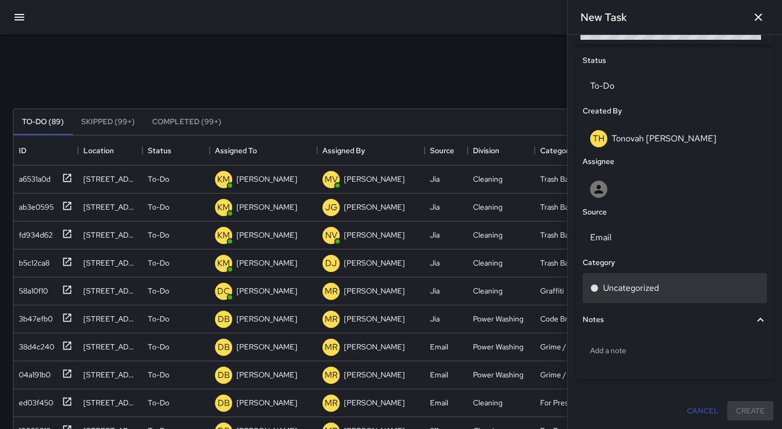
click at [624, 288] on p "Uncategorized" at bounding box center [631, 288] width 56 height 13
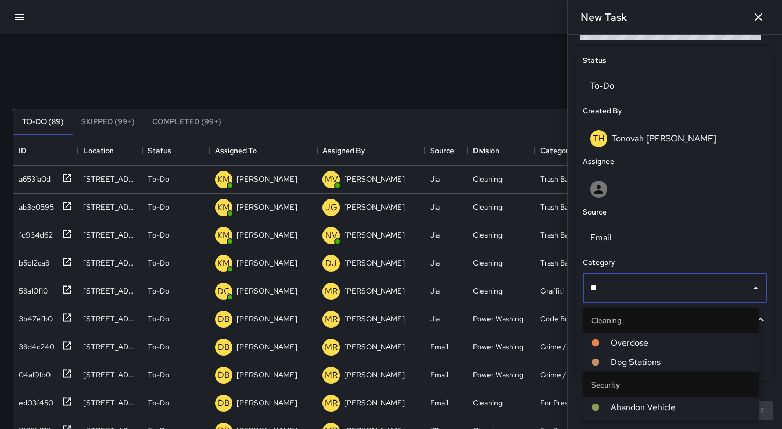
type input "***"
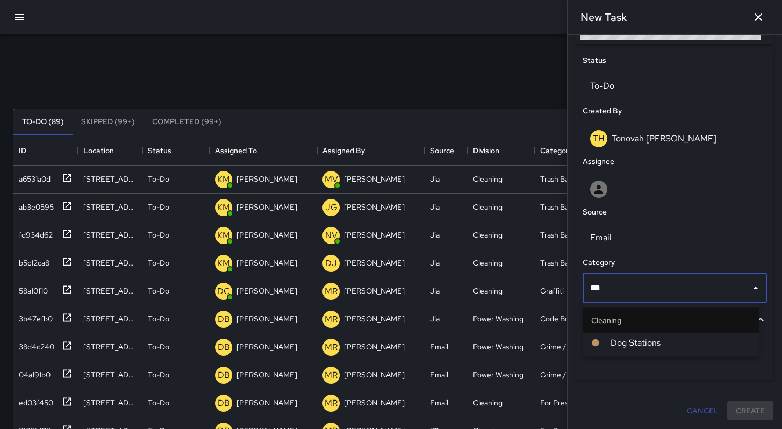
click at [630, 337] on span "Dog Stations" at bounding box center [681, 343] width 140 height 13
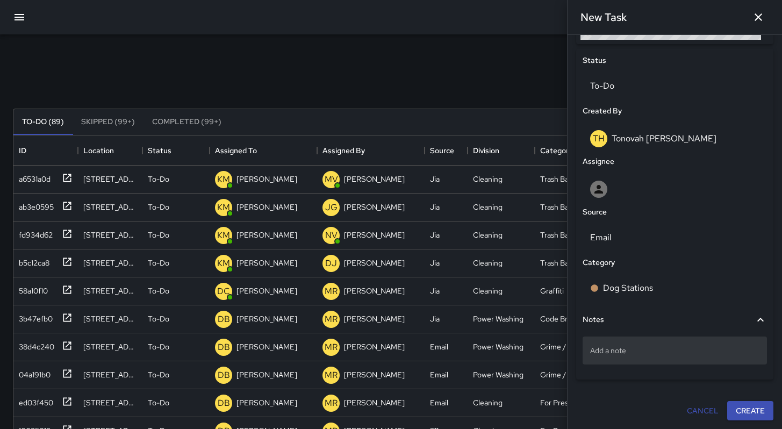
click at [625, 355] on div "Add a note" at bounding box center [675, 351] width 184 height 28
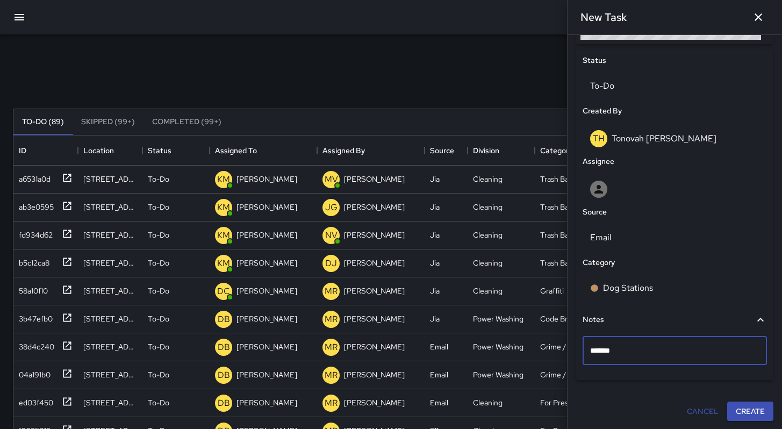
type textarea "********"
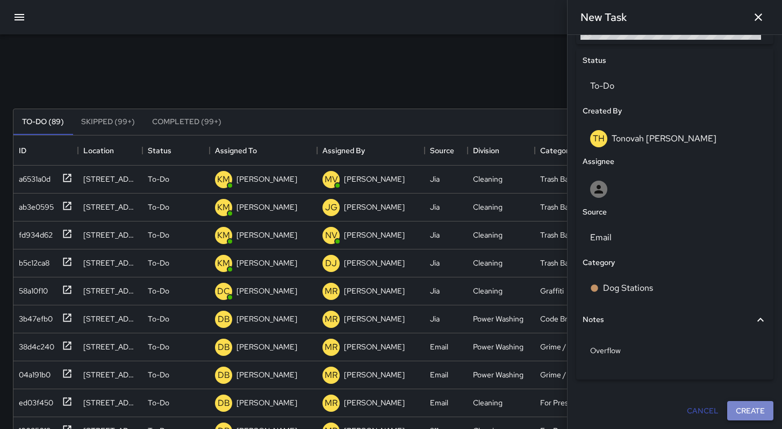
click at [734, 411] on button "Create" at bounding box center [751, 411] width 46 height 20
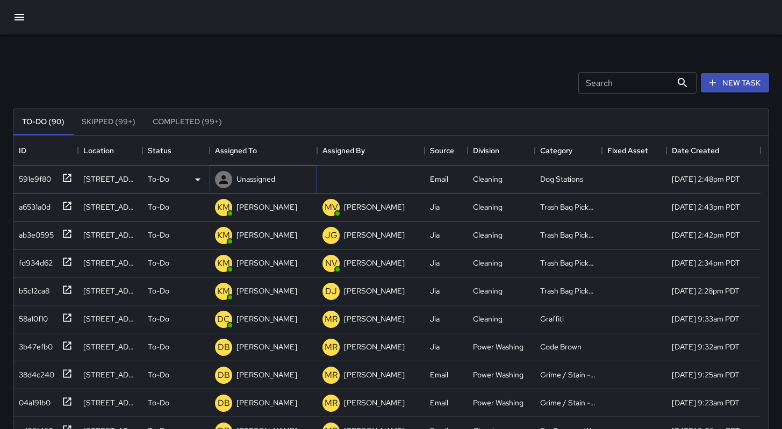
click at [241, 179] on p "Unassigned" at bounding box center [256, 179] width 39 height 11
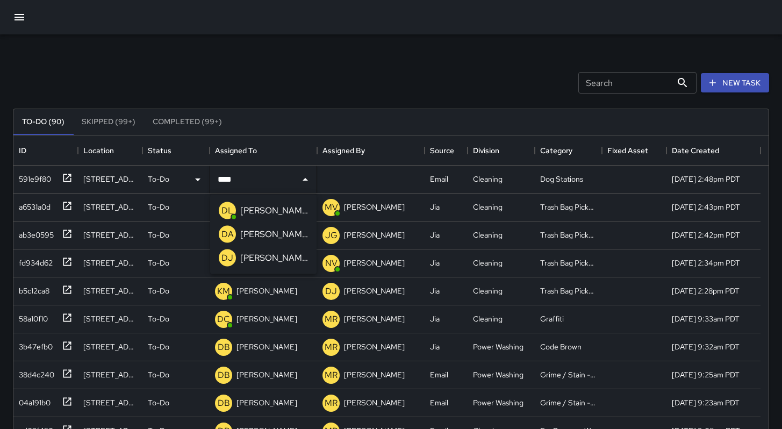
type input "*****"
click at [241, 205] on p "David Lewis" at bounding box center [274, 210] width 68 height 13
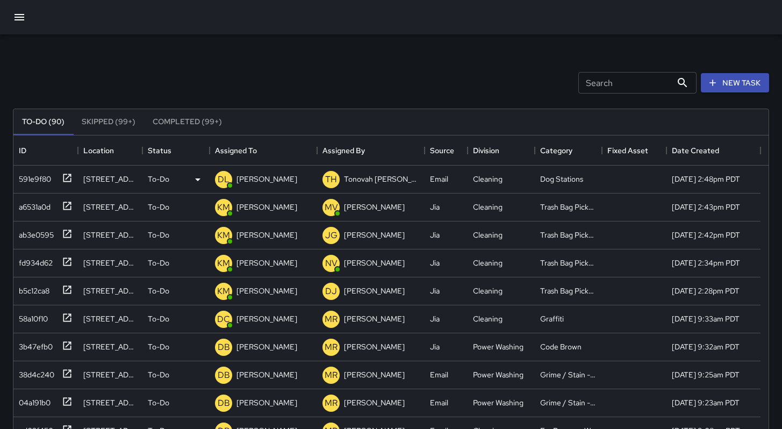
click at [278, 82] on div "Search Search New Task" at bounding box center [391, 83] width 761 height 56
click at [38, 182] on div "591e9f80" at bounding box center [33, 176] width 37 height 15
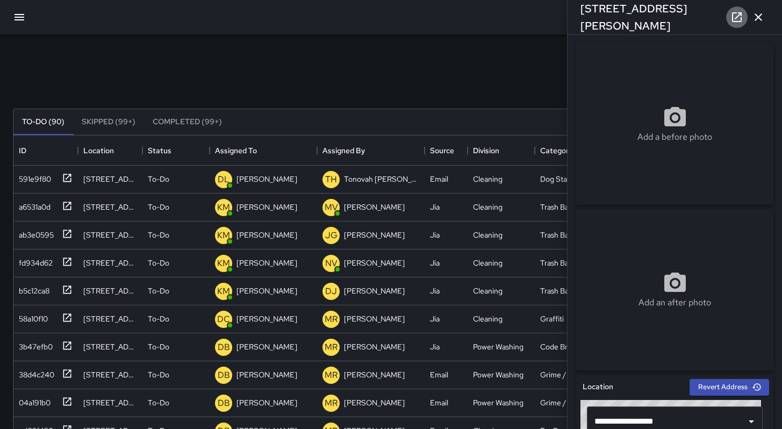
click at [733, 18] on icon at bounding box center [737, 17] width 10 height 10
click at [757, 19] on icon "button" at bounding box center [759, 17] width 8 height 8
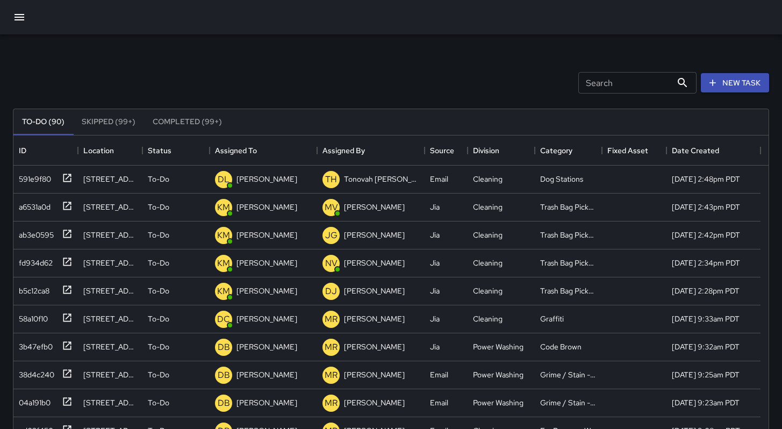
click at [17, 18] on icon "button" at bounding box center [19, 17] width 13 height 13
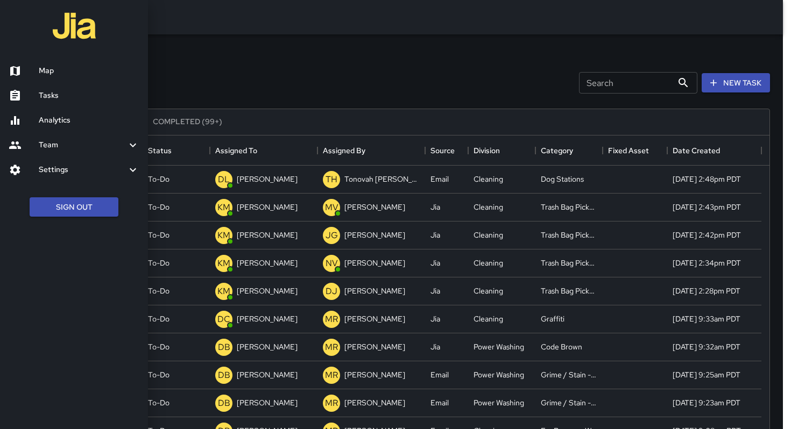
click at [28, 69] on div at bounding box center [24, 71] width 30 height 13
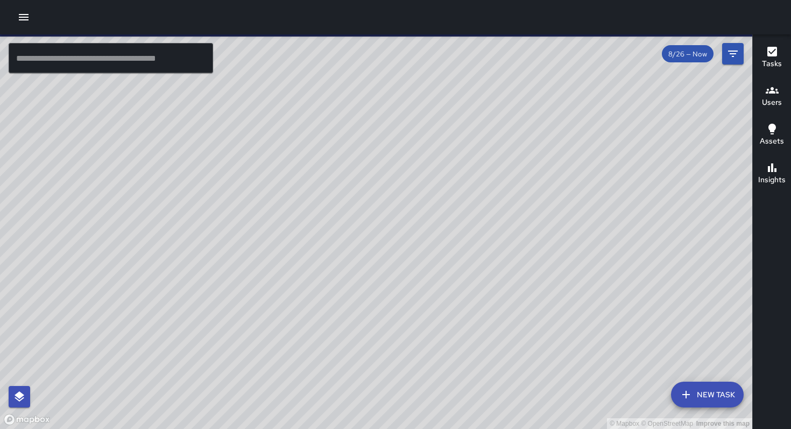
drag, startPoint x: 466, startPoint y: 259, endPoint x: 432, endPoint y: 323, distance: 71.9
click at [432, 323] on div "© Mapbox © OpenStreetMap Improve this map" at bounding box center [376, 231] width 752 height 395
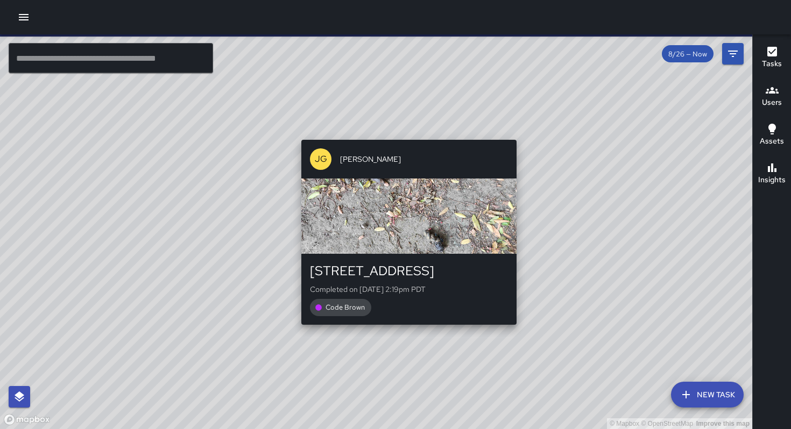
drag, startPoint x: 333, startPoint y: 364, endPoint x: 404, endPoint y: 330, distance: 78.4
click at [404, 330] on div "© Mapbox © OpenStreetMap Improve this map JG Jason Gregg 397 9th Street Complet…" at bounding box center [376, 231] width 752 height 395
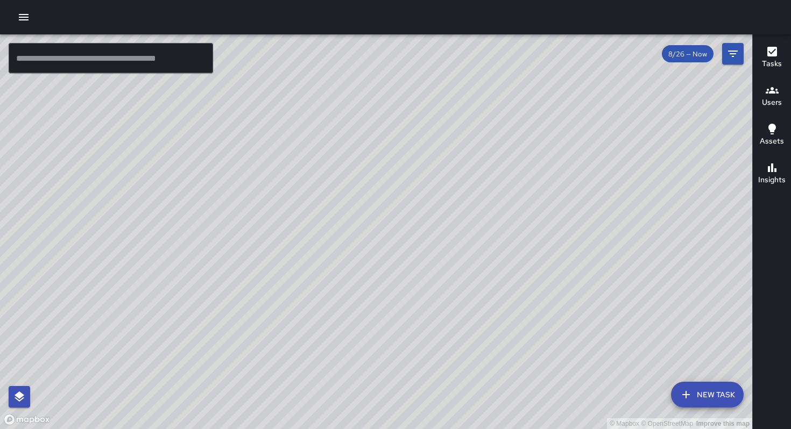
drag, startPoint x: 373, startPoint y: 358, endPoint x: 388, endPoint y: 331, distance: 30.3
click at [398, 330] on div "© Mapbox © OpenStreetMap Improve this map" at bounding box center [376, 231] width 752 height 395
click at [369, 338] on div "© Mapbox © OpenStreetMap Improve this map" at bounding box center [376, 231] width 752 height 395
click at [369, 334] on div "© Mapbox © OpenStreetMap Improve this map" at bounding box center [376, 231] width 752 height 395
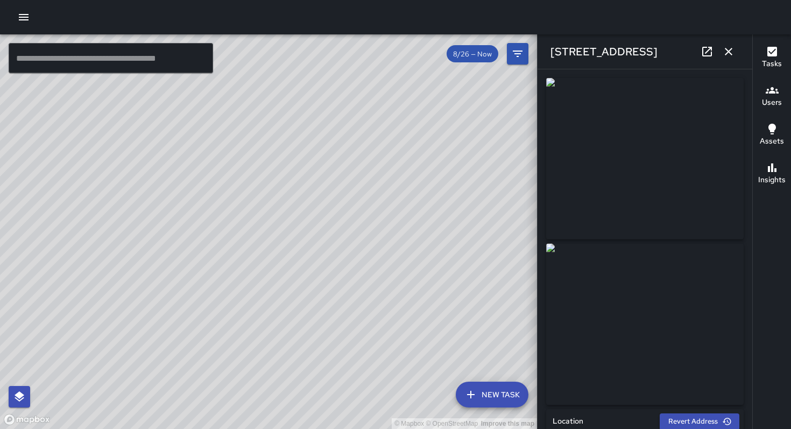
click at [227, 200] on div "© Mapbox © OpenStreetMap Improve this map EB Edwin Barillas 40 Juniper Street C…" at bounding box center [268, 231] width 537 height 395
click at [729, 51] on icon "button" at bounding box center [728, 51] width 13 height 13
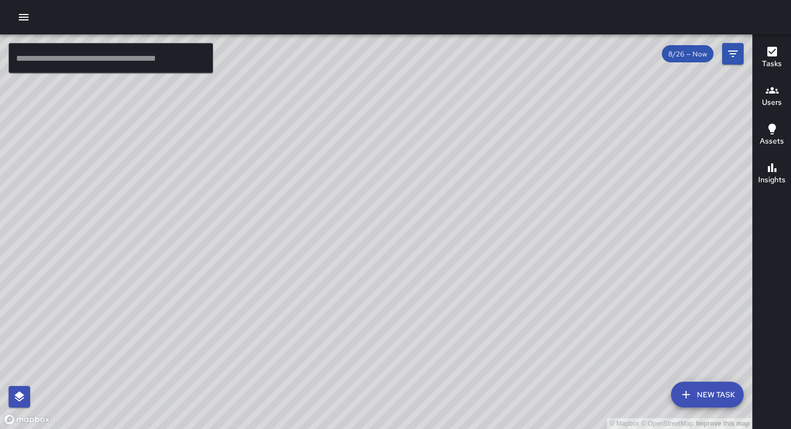
click at [296, 136] on div "© Mapbox © OpenStreetMap Improve this map DB DeAndre Barney 1435 Folsom Street …" at bounding box center [376, 231] width 752 height 395
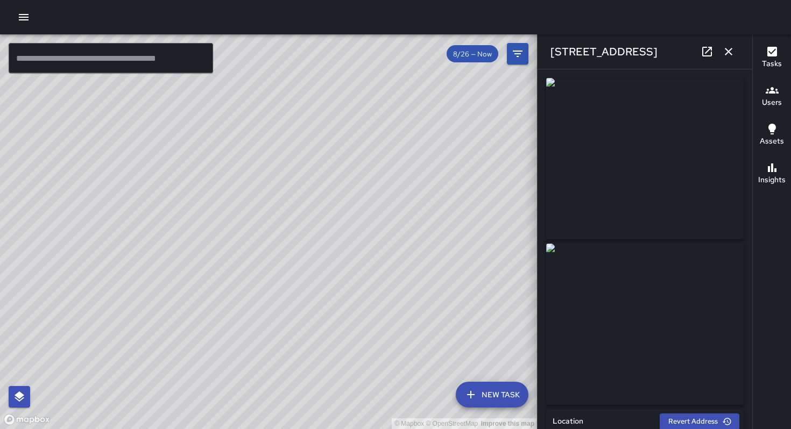
click at [728, 53] on icon "button" at bounding box center [728, 51] width 13 height 13
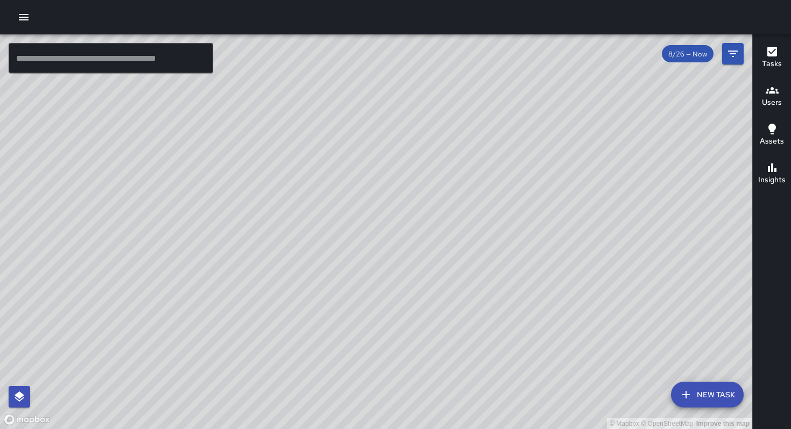
drag, startPoint x: 476, startPoint y: 323, endPoint x: 404, endPoint y: 328, distance: 72.2
click at [404, 328] on div "© Mapbox © OpenStreetMap Improve this map" at bounding box center [376, 231] width 752 height 395
drag, startPoint x: 398, startPoint y: 274, endPoint x: 383, endPoint y: 334, distance: 61.7
click at [374, 385] on div "© Mapbox © OpenStreetMap Improve this map" at bounding box center [376, 231] width 752 height 395
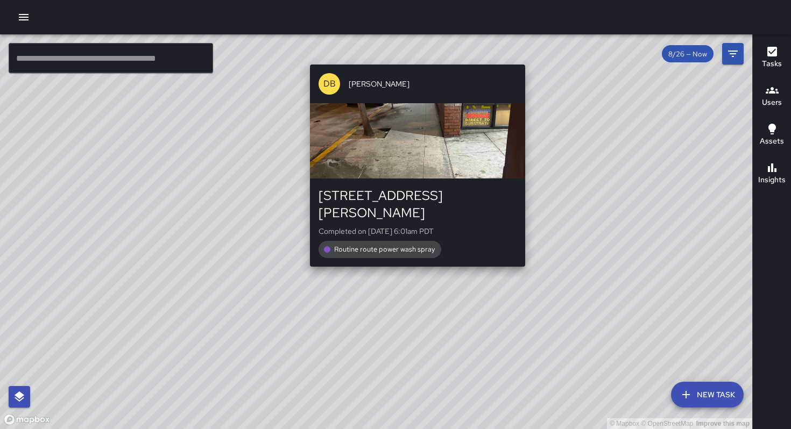
click at [532, 254] on div "© Mapbox © OpenStreetMap Improve this map DB DeAndre Barney 1420 Harrison Stree…" at bounding box center [376, 231] width 752 height 395
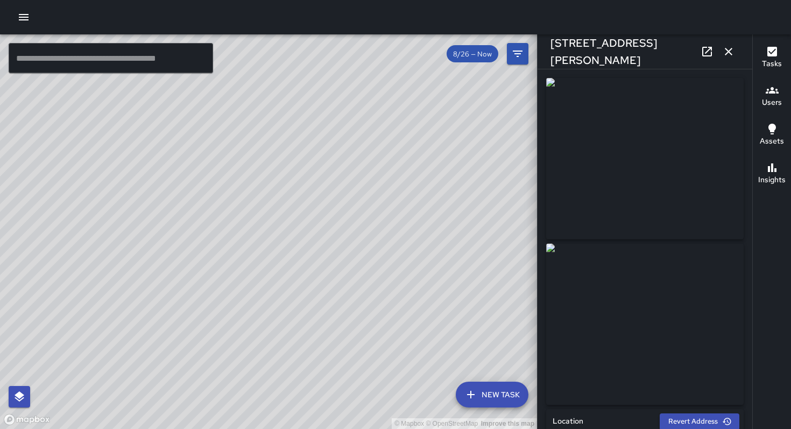
click at [129, 224] on div "© Mapbox © OpenStreetMap Improve this map DB DeAndre Barney 43 Juniper Street C…" at bounding box center [268, 231] width 537 height 395
drag, startPoint x: 195, startPoint y: 199, endPoint x: 200, endPoint y: 205, distance: 8.1
click at [200, 205] on div "© Mapbox © OpenStreetMap Improve this map" at bounding box center [268, 231] width 537 height 395
click at [731, 52] on icon "button" at bounding box center [728, 51] width 13 height 13
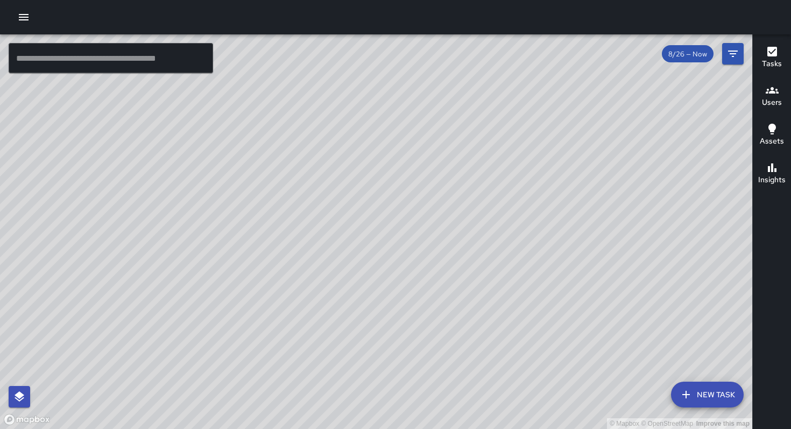
click at [141, 51] on input "text" at bounding box center [111, 58] width 204 height 30
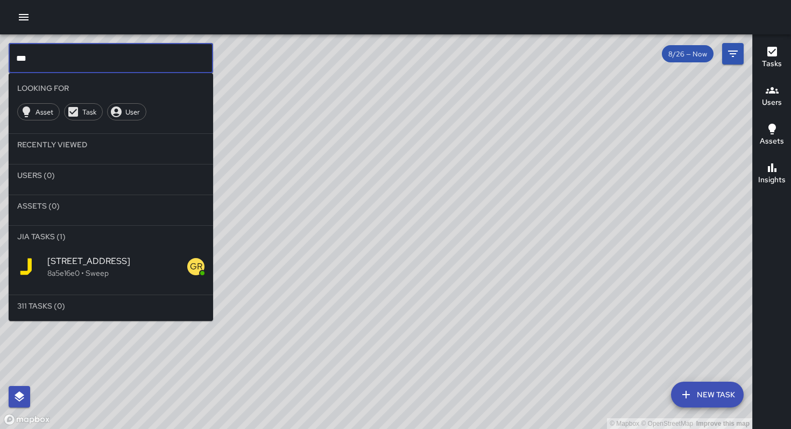
type input "***"
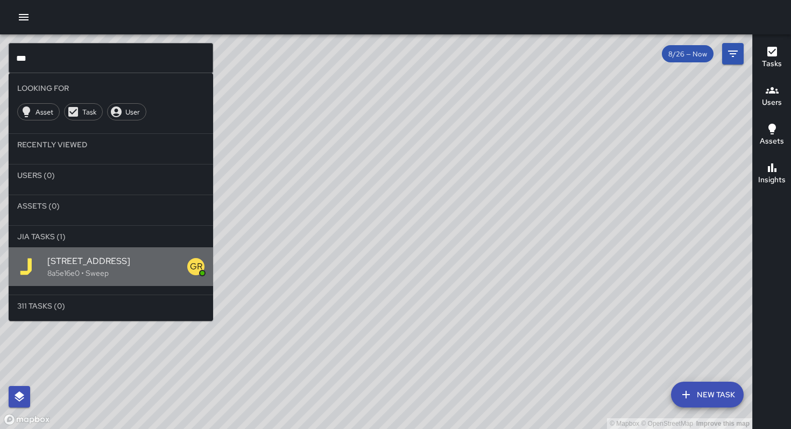
click at [110, 257] on span "360 9th Street" at bounding box center [117, 261] width 140 height 13
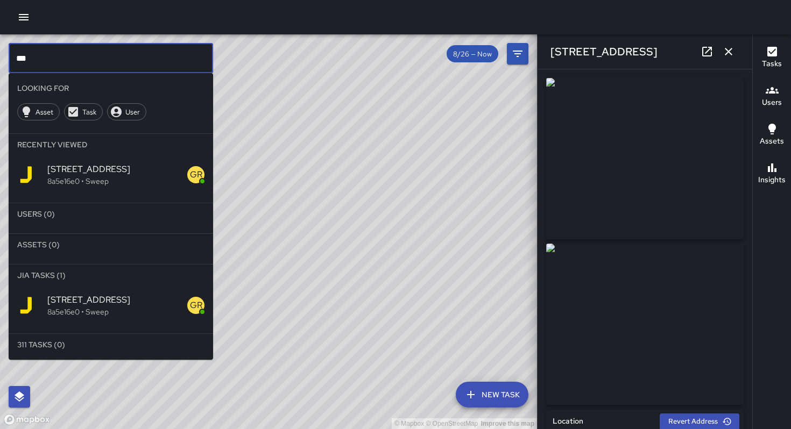
drag, startPoint x: 59, startPoint y: 57, endPoint x: 48, endPoint y: 55, distance: 10.9
click at [48, 55] on input "***" at bounding box center [111, 58] width 204 height 30
click at [735, 52] on button "button" at bounding box center [728, 52] width 22 height 22
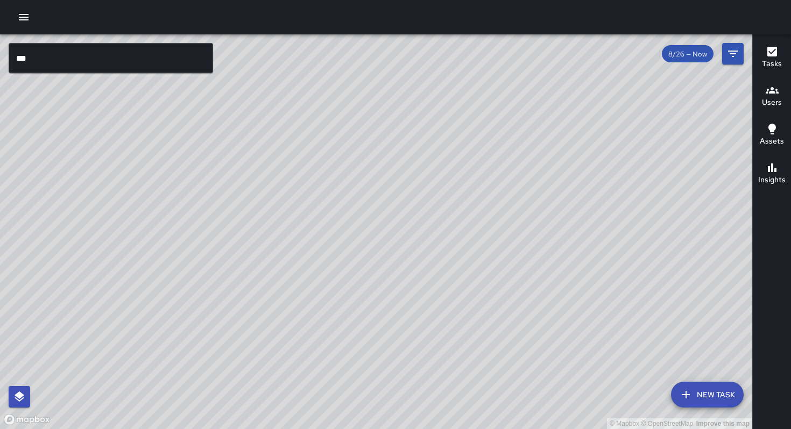
drag, startPoint x: 612, startPoint y: 144, endPoint x: 387, endPoint y: 275, distance: 261.0
click at [387, 275] on div "© Mapbox © OpenStreetMap Improve this map" at bounding box center [376, 231] width 752 height 395
drag, startPoint x: 559, startPoint y: 232, endPoint x: 395, endPoint y: 369, distance: 213.4
click at [381, 391] on div "© Mapbox © OpenStreetMap Improve this map" at bounding box center [376, 231] width 752 height 395
drag, startPoint x: 428, startPoint y: 356, endPoint x: 411, endPoint y: 408, distance: 54.6
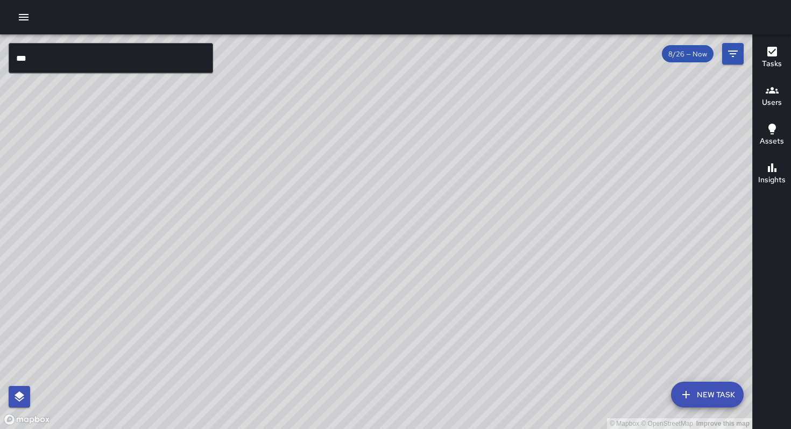
click at [411, 408] on div "© Mapbox © OpenStreetMap Improve this map MV Maclis Velasquez 265 Harriet Stree…" at bounding box center [376, 231] width 752 height 395
drag, startPoint x: 439, startPoint y: 268, endPoint x: 468, endPoint y: 217, distance: 58.0
click at [468, 217] on div "© Mapbox © OpenStreetMap Improve this map" at bounding box center [376, 231] width 752 height 395
drag, startPoint x: 379, startPoint y: 258, endPoint x: 413, endPoint y: 219, distance: 51.8
click at [412, 219] on div "© Mapbox © OpenStreetMap Improve this map" at bounding box center [376, 231] width 752 height 395
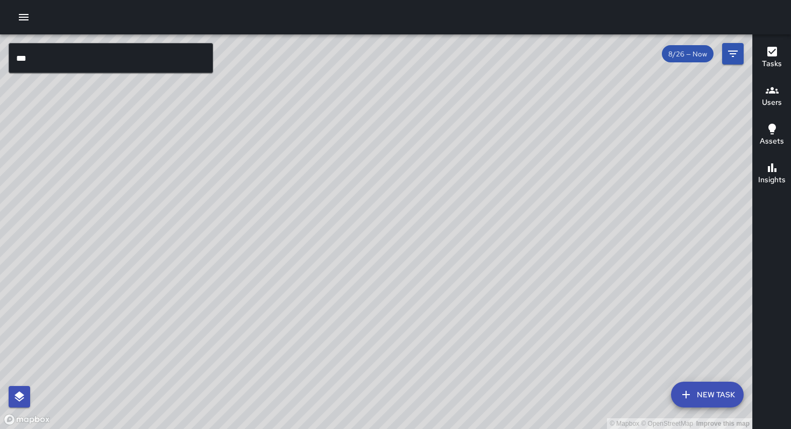
drag, startPoint x: 435, startPoint y: 288, endPoint x: 458, endPoint y: 244, distance: 50.0
click at [458, 244] on div "© Mapbox © OpenStreetMap Improve this map" at bounding box center [376, 231] width 752 height 395
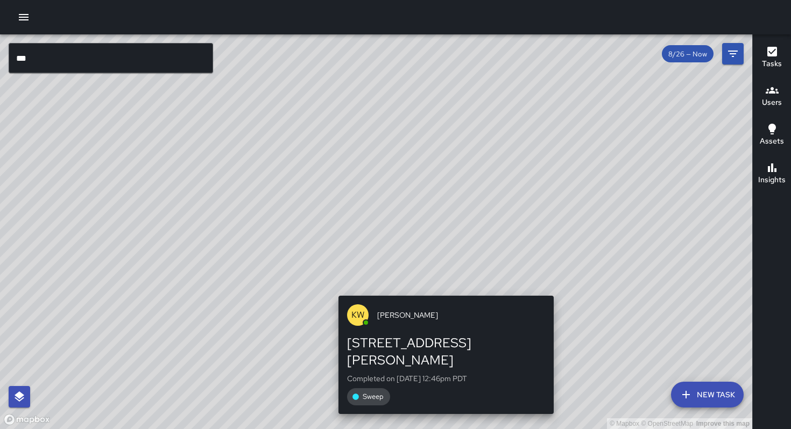
click at [557, 290] on div "© Mapbox © OpenStreetMap Improve this map KW Kenneth Ware 712 Bryant Street Com…" at bounding box center [376, 231] width 752 height 395
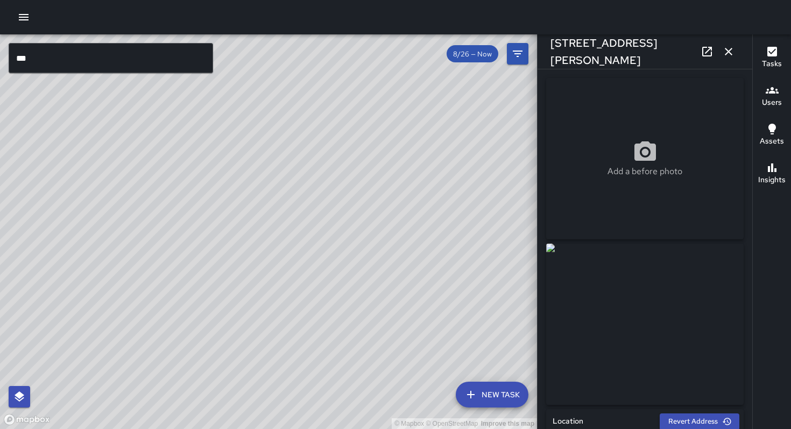
type input "**********"
click at [708, 49] on icon at bounding box center [707, 52] width 10 height 10
click at [728, 49] on icon "button" at bounding box center [728, 51] width 13 height 13
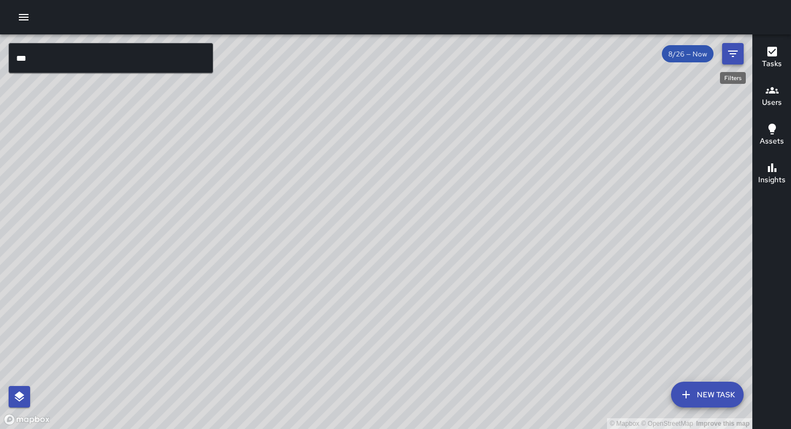
click at [734, 53] on icon "Filters" at bounding box center [732, 53] width 13 height 13
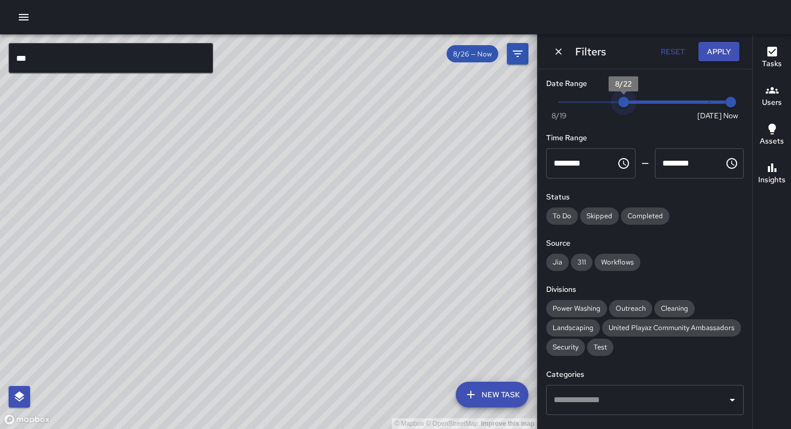
drag, startPoint x: 705, startPoint y: 102, endPoint x: 628, endPoint y: 101, distance: 76.9
click at [628, 101] on span "8/22" at bounding box center [623, 102] width 11 height 11
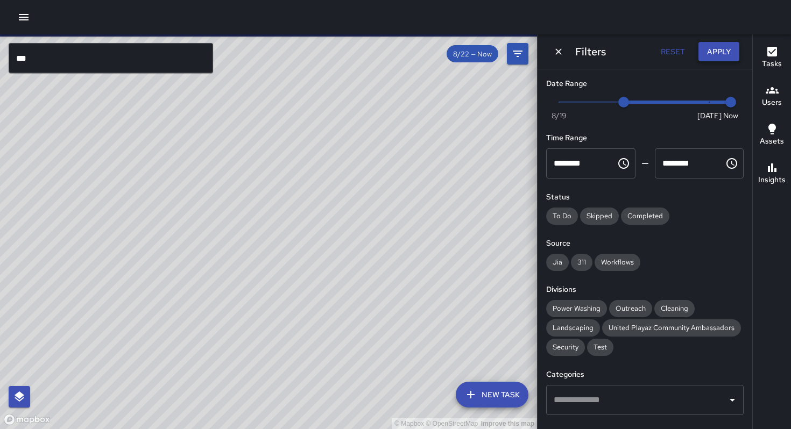
click at [707, 52] on button "Apply" at bounding box center [718, 52] width 41 height 20
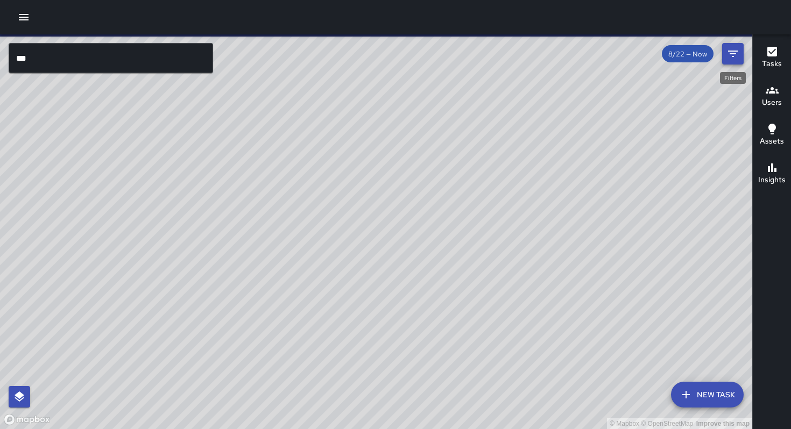
click at [728, 52] on icon "Filters" at bounding box center [732, 53] width 13 height 13
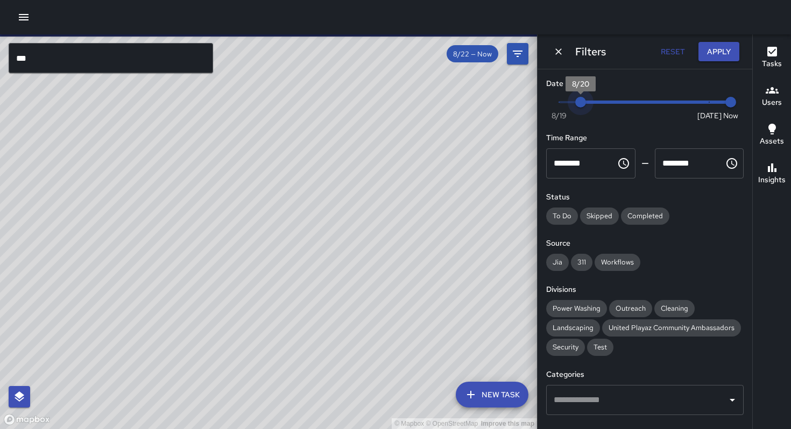
type input "*"
drag, startPoint x: 626, startPoint y: 99, endPoint x: 561, endPoint y: 99, distance: 65.1
click at [561, 99] on span "8/19" at bounding box center [558, 102] width 11 height 11
click at [713, 50] on button "Apply" at bounding box center [718, 52] width 41 height 20
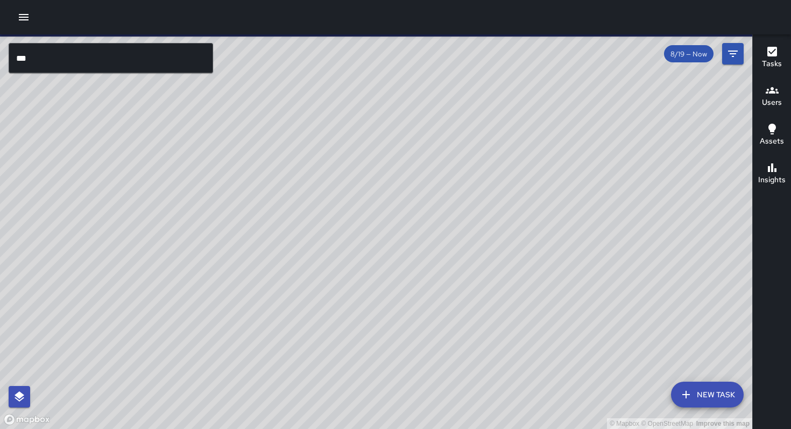
click at [119, 68] on input "***" at bounding box center [111, 58] width 204 height 30
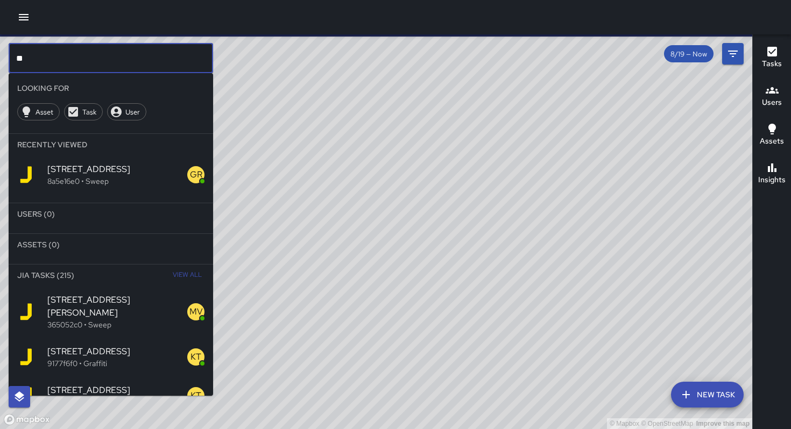
type input "*"
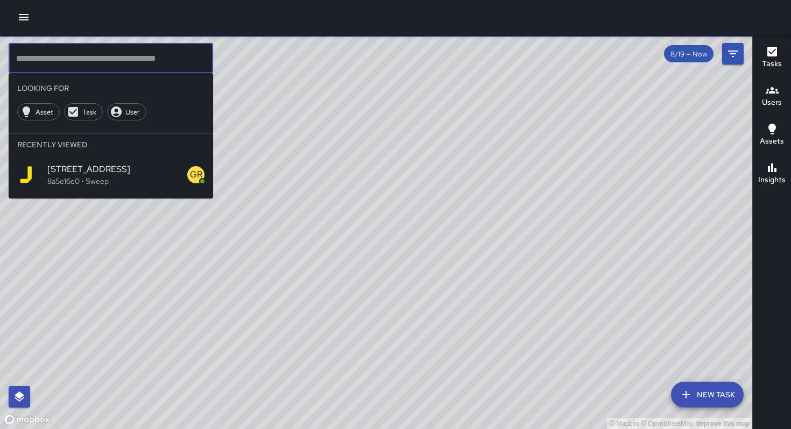
click at [472, 120] on div "© Mapbox © OpenStreetMap Improve this map" at bounding box center [376, 231] width 752 height 395
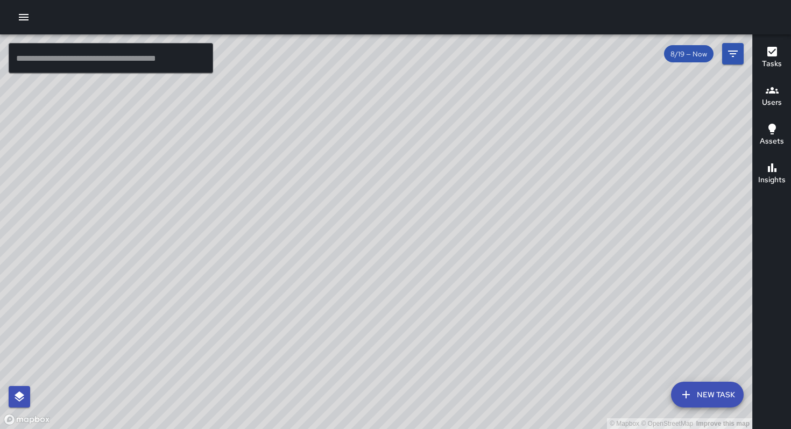
click at [376, 156] on div "© Mapbox © OpenStreetMap Improve this map KW Kenneth Ware 476 5th Street Comple…" at bounding box center [376, 231] width 752 height 395
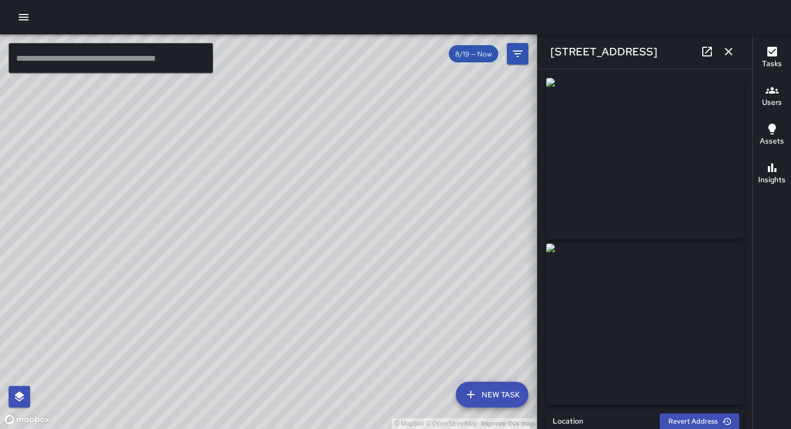
click at [312, 308] on div "© Mapbox © OpenStreetMap Improve this map DL David Lewis 704 Bryant Street Comp…" at bounding box center [268, 231] width 537 height 395
click at [223, 240] on div "© Mapbox © OpenStreetMap Improve this map" at bounding box center [268, 231] width 537 height 395
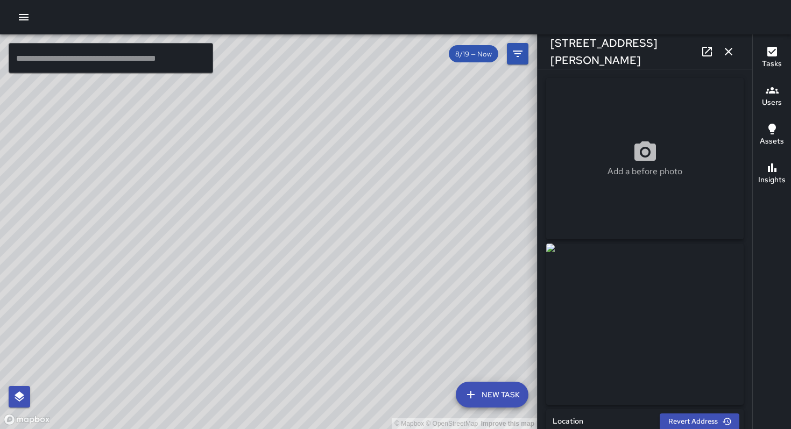
click at [303, 203] on div "© Mapbox © OpenStreetMap Improve this map NV Nicolas Vega 704 Bryant Street Com…" at bounding box center [268, 231] width 537 height 395
click at [212, 303] on div "© Mapbox © OpenStreetMap Improve this map NV Nicolas Vega 730 Bryant Street Com…" at bounding box center [268, 231] width 537 height 395
click at [257, 267] on div "© Mapbox © OpenStreetMap Improve this map KW Kenneth Ware 204 Bryant Street Com…" at bounding box center [268, 231] width 537 height 395
click at [333, 119] on div "© Mapbox © OpenStreetMap Improve this map NV Nicolas Vega 704 Bryant Street Com…" at bounding box center [268, 231] width 537 height 395
type input "**********"
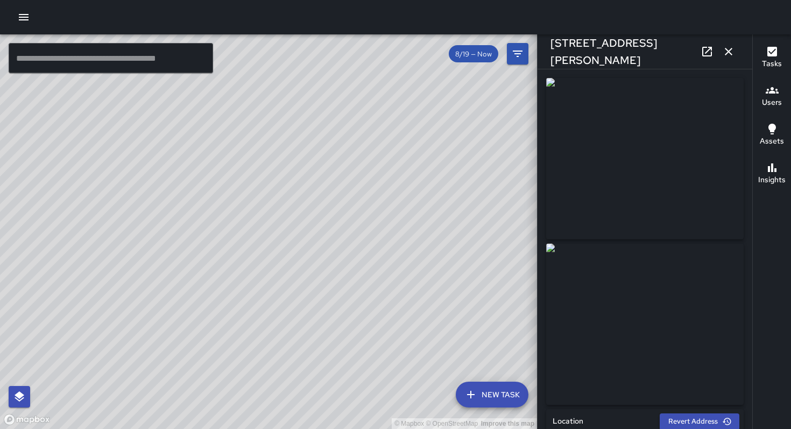
click at [231, 259] on div "© Mapbox © OpenStreetMap Improve this map KW Kenneth Ware 712 Bryant Street Com…" at bounding box center [268, 231] width 537 height 395
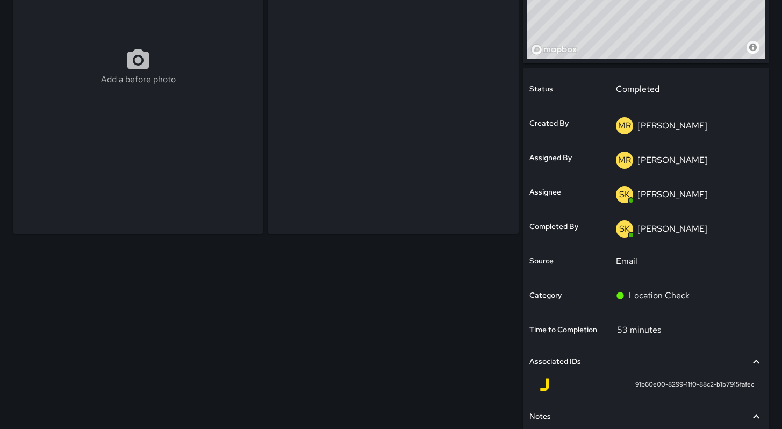
scroll to position [174, 0]
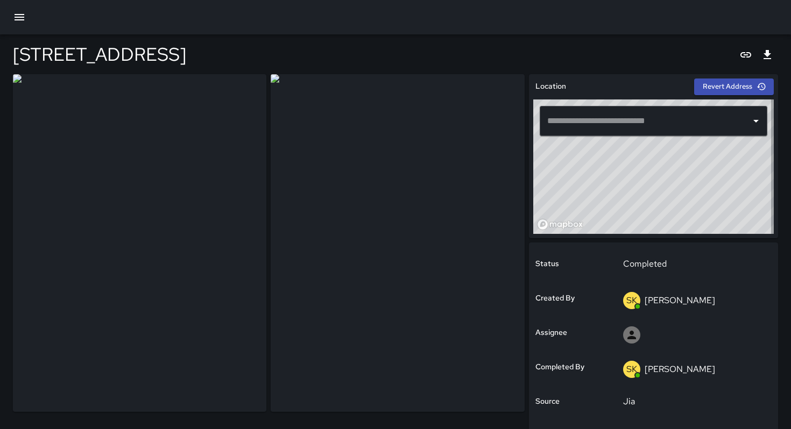
type input "**********"
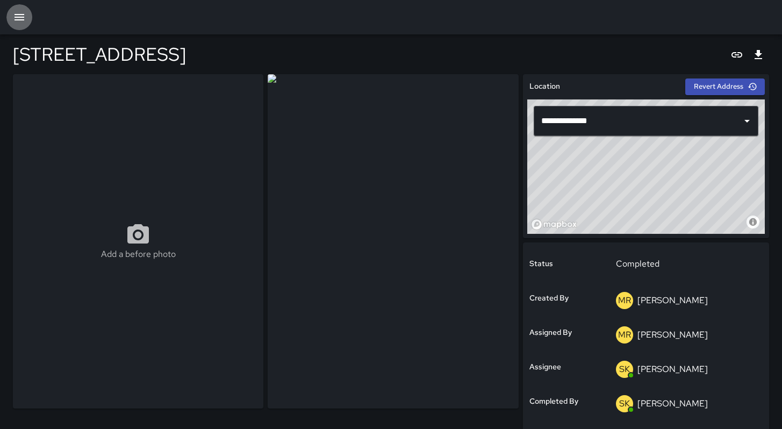
click at [23, 22] on icon "button" at bounding box center [19, 17] width 13 height 13
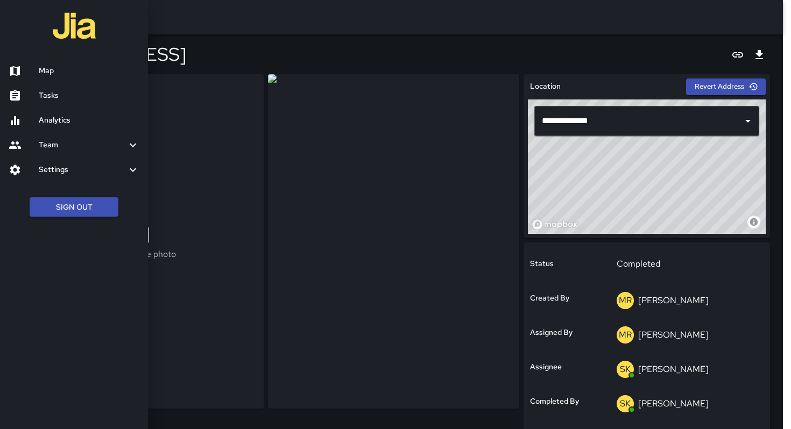
click at [29, 63] on link "Map" at bounding box center [74, 71] width 148 height 25
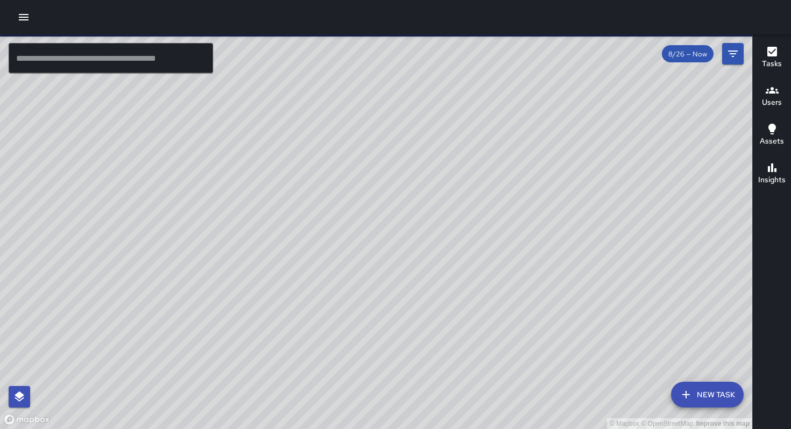
click at [136, 60] on input "text" at bounding box center [111, 58] width 204 height 30
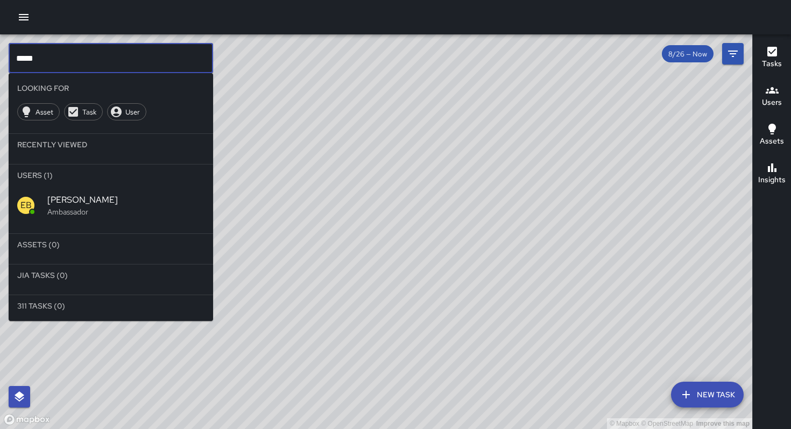
type input "*****"
click at [110, 191] on div "EB Edwin Barillas Ambassador" at bounding box center [111, 205] width 204 height 39
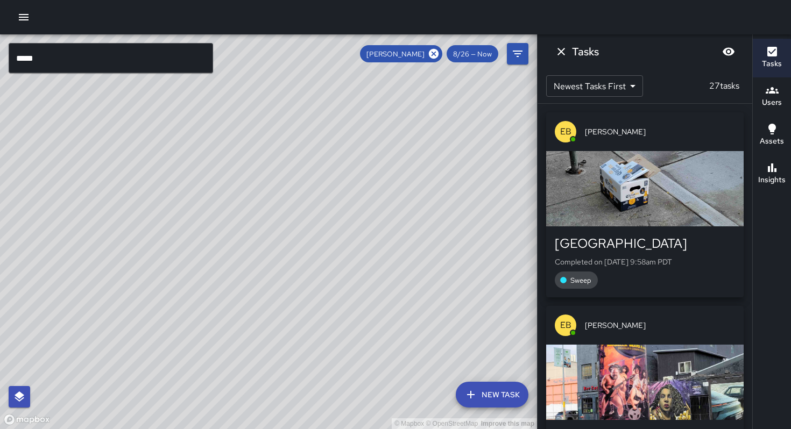
scroll to position [170, 0]
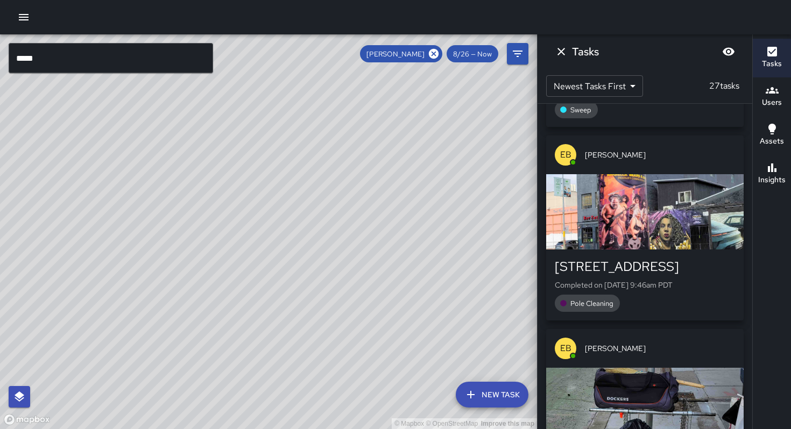
click at [599, 219] on div "button" at bounding box center [644, 211] width 197 height 75
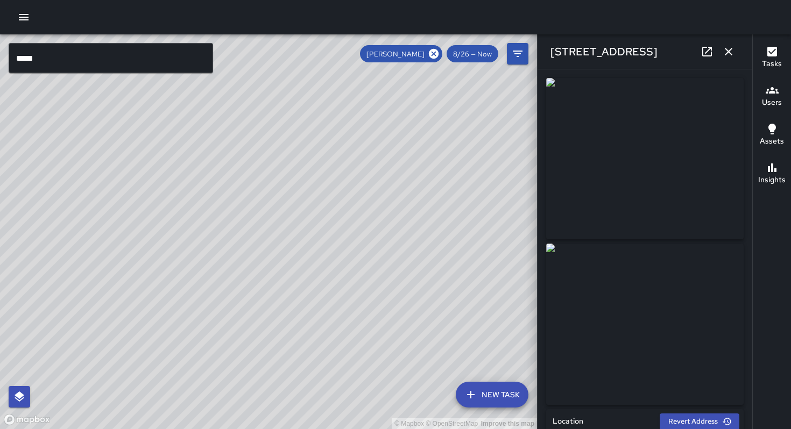
click at [725, 49] on icon "button" at bounding box center [728, 51] width 13 height 13
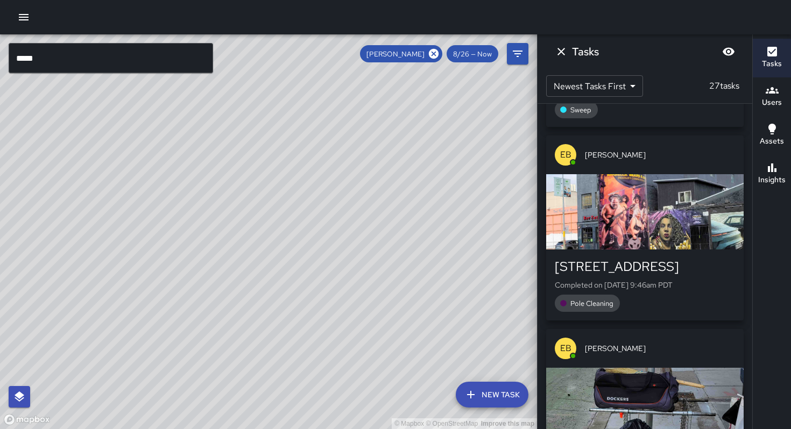
drag, startPoint x: 348, startPoint y: 273, endPoint x: 329, endPoint y: 227, distance: 49.6
click at [329, 226] on div "© Mapbox © OpenStreetMap Improve this map" at bounding box center [268, 231] width 537 height 395
drag, startPoint x: 326, startPoint y: 250, endPoint x: 326, endPoint y: 222, distance: 28.0
click at [326, 222] on div "© Mapbox © OpenStreetMap Improve this map" at bounding box center [268, 231] width 537 height 395
drag, startPoint x: 301, startPoint y: 261, endPoint x: 292, endPoint y: 188, distance: 73.2
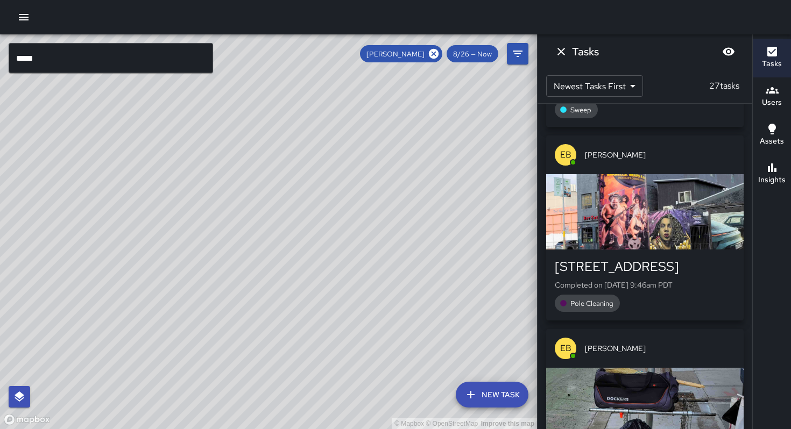
click at [292, 188] on div "© Mapbox © OpenStreetMap Improve this map" at bounding box center [268, 231] width 537 height 395
drag, startPoint x: 328, startPoint y: 182, endPoint x: 340, endPoint y: 243, distance: 62.1
click at [332, 262] on div "© Mapbox © OpenStreetMap Improve this map" at bounding box center [268, 231] width 537 height 395
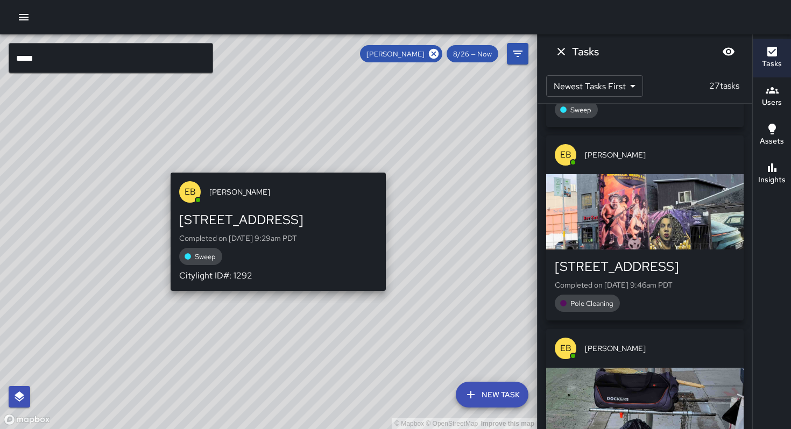
click at [389, 166] on div "© Mapbox © OpenStreetMap Improve this map EB Edwin Barillas 40 Juniper Street C…" at bounding box center [268, 231] width 537 height 395
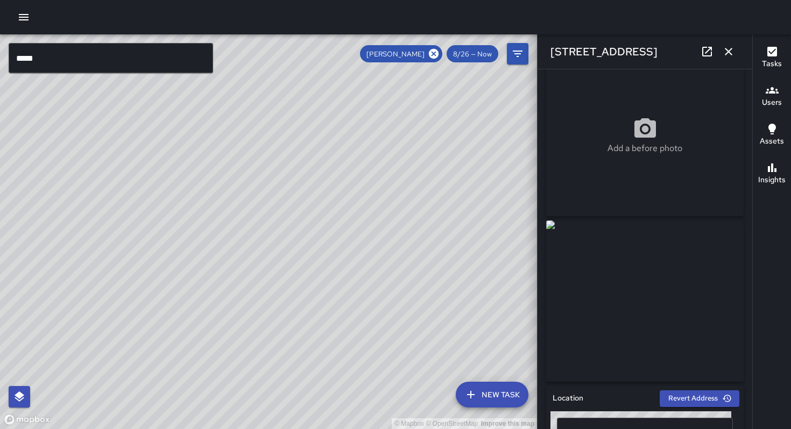
scroll to position [0, 0]
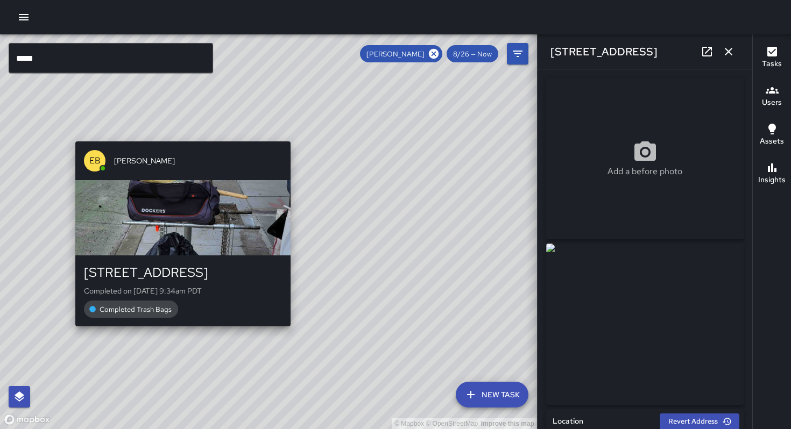
click at [176, 133] on div "© Mapbox © OpenStreetMap Improve this map EB Edwin Barillas 1450 Folsom Street …" at bounding box center [268, 231] width 537 height 395
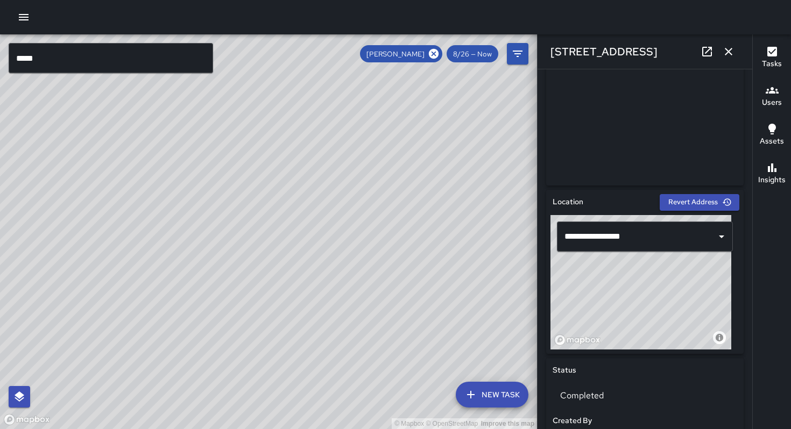
scroll to position [98, 0]
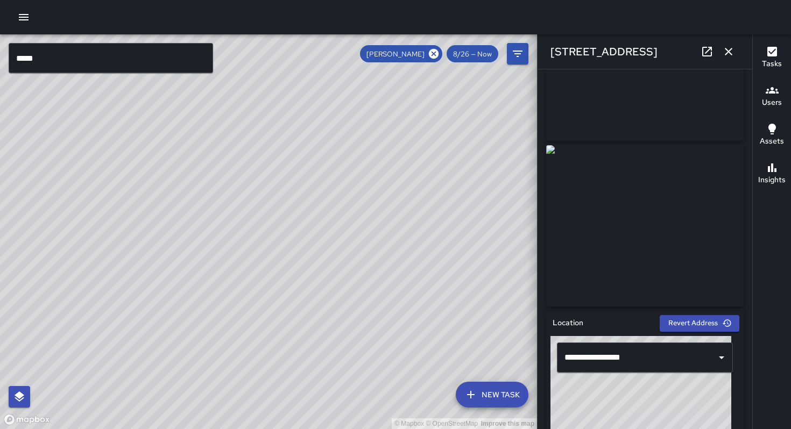
click at [359, 330] on div "© Mapbox © OpenStreetMap Improve this map EB Edwin Barillas 40 Juniper Street C…" at bounding box center [268, 231] width 537 height 395
click at [707, 47] on icon at bounding box center [706, 51] width 13 height 13
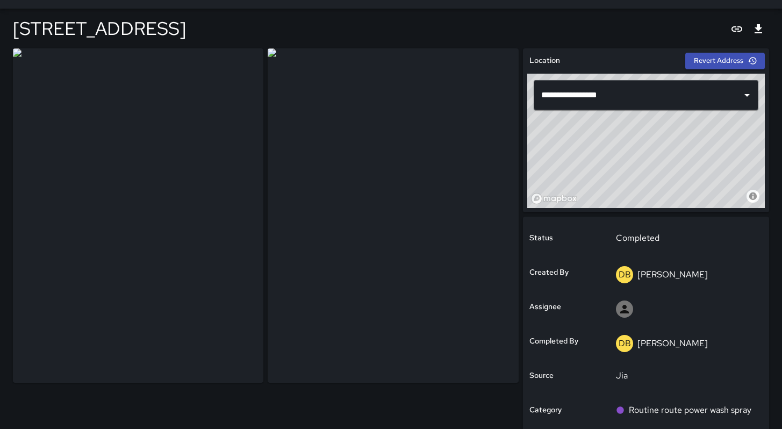
scroll to position [34, 0]
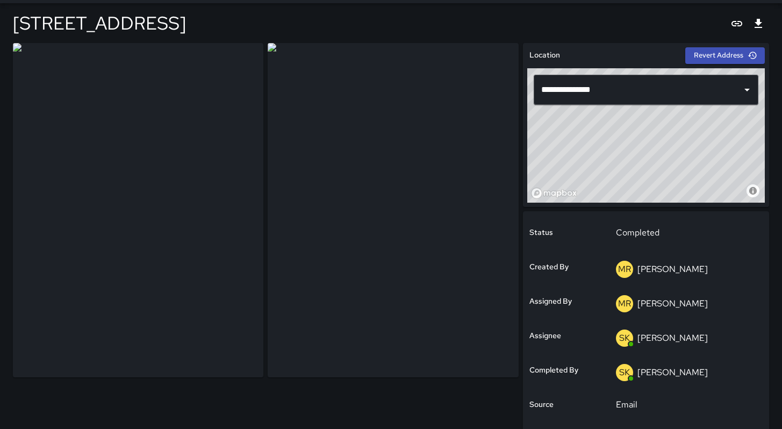
scroll to position [85, 0]
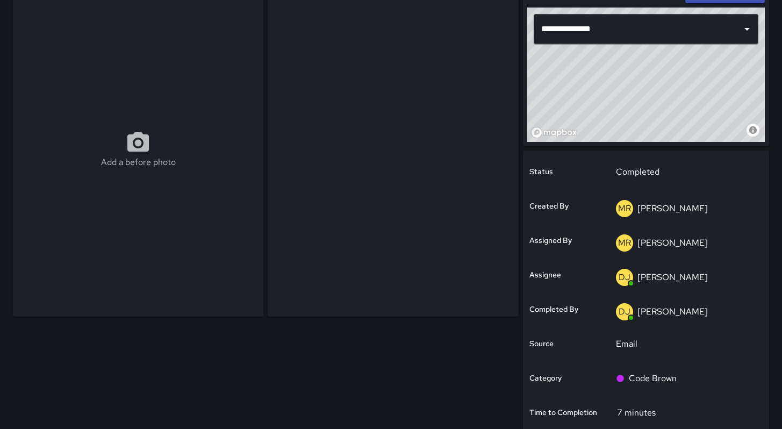
scroll to position [92, 0]
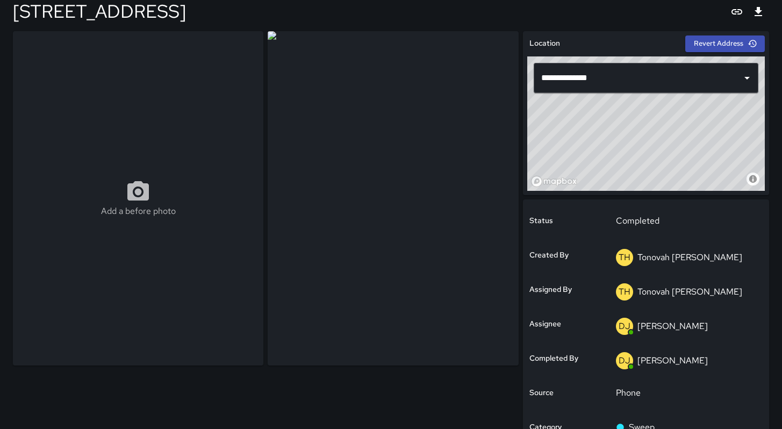
scroll to position [41, 0]
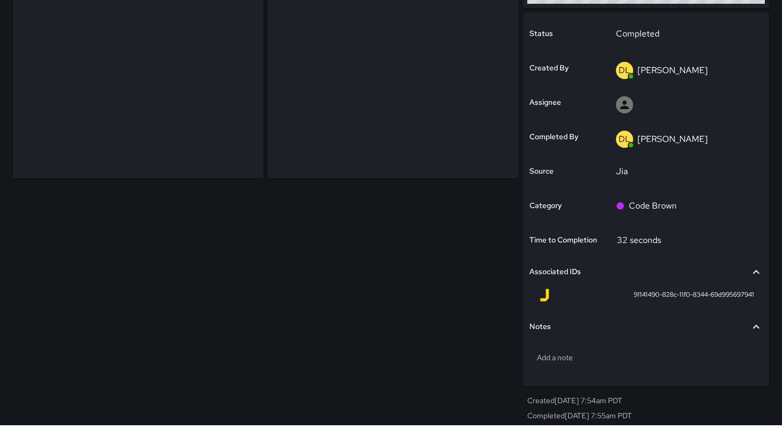
scroll to position [17, 0]
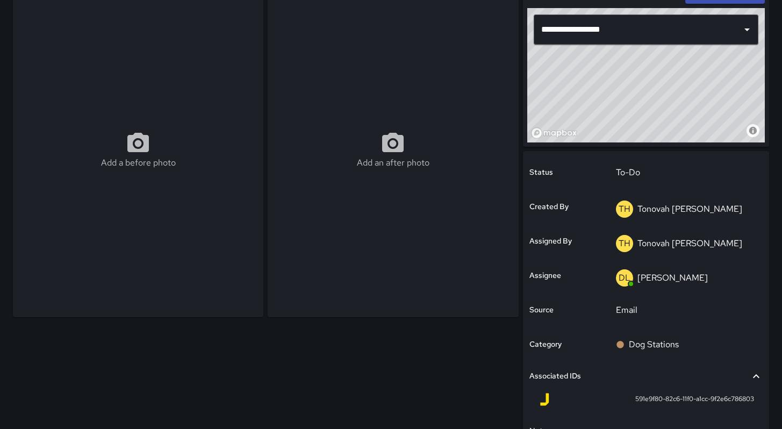
scroll to position [91, 0]
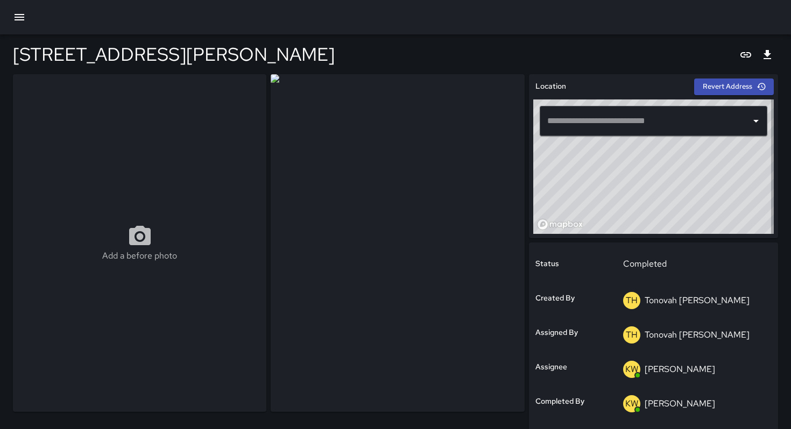
type input "**********"
